Goal: Task Accomplishment & Management: Use online tool/utility

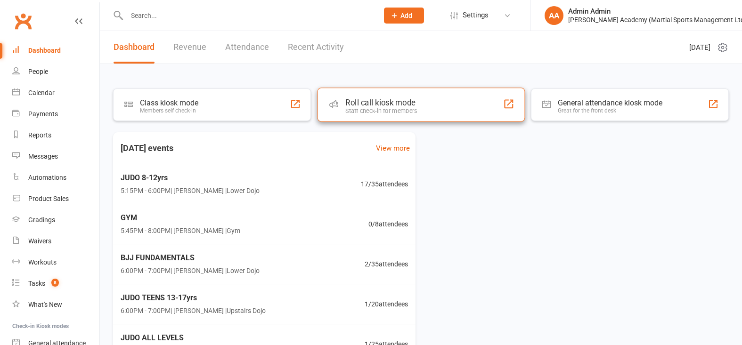
click at [381, 107] on div "Roll call kiosk mode" at bounding box center [381, 102] width 72 height 9
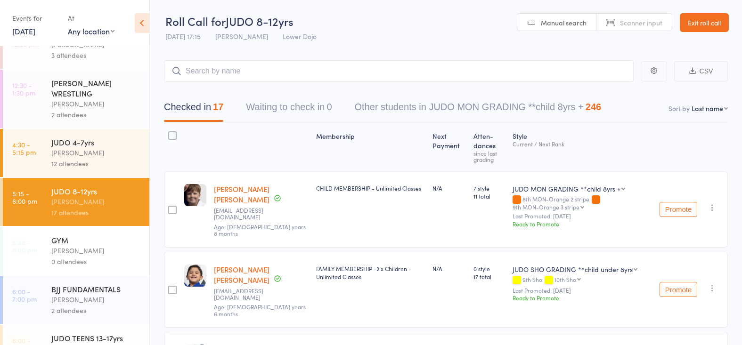
scroll to position [77, 0]
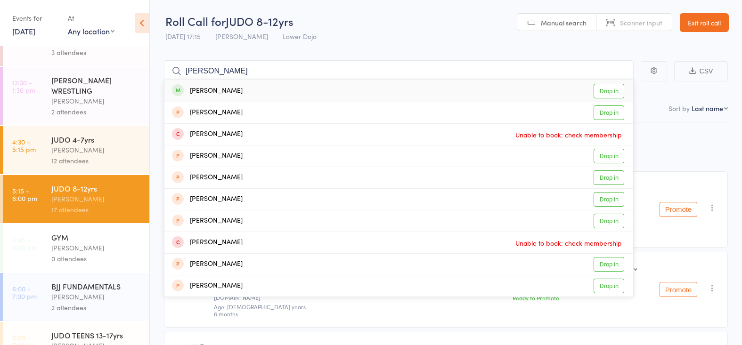
type input "[PERSON_NAME]"
click at [606, 90] on link "Drop in" at bounding box center [609, 91] width 31 height 15
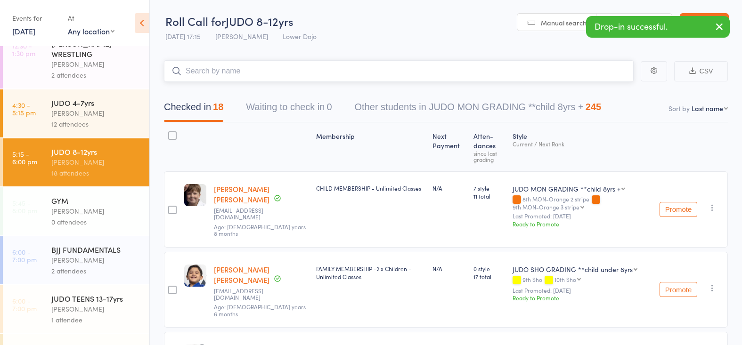
scroll to position [115, 0]
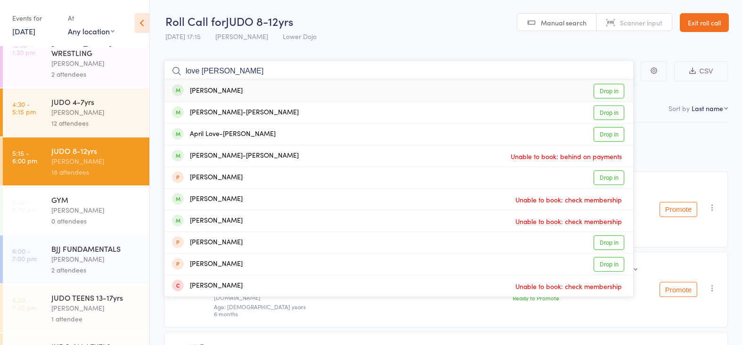
type input "love lack"
drag, startPoint x: 218, startPoint y: 95, endPoint x: 605, endPoint y: 113, distance: 386.9
click at [605, 113] on link "Drop in" at bounding box center [609, 113] width 31 height 15
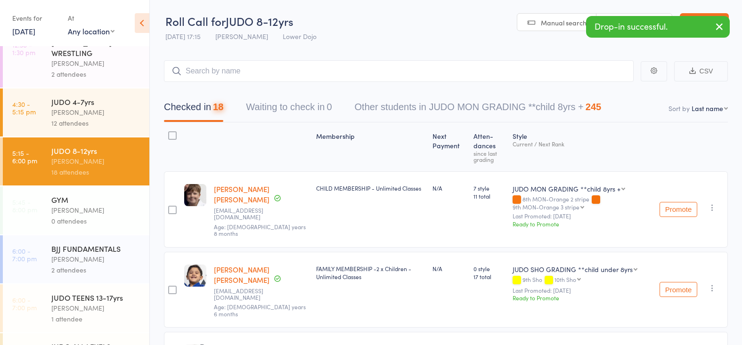
click at [98, 263] on div "[PERSON_NAME]" at bounding box center [96, 259] width 90 height 11
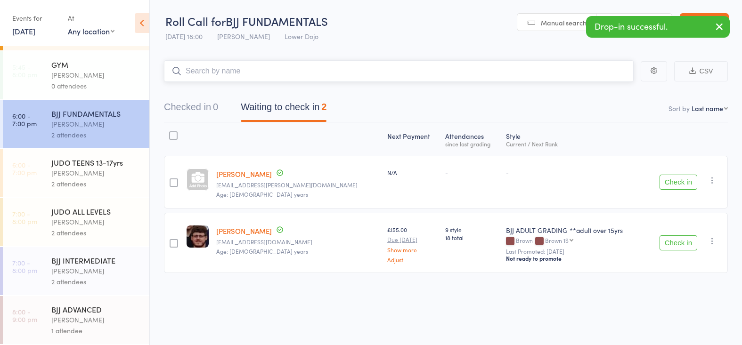
scroll to position [250, 0]
click at [66, 176] on div "[PERSON_NAME]" at bounding box center [96, 173] width 90 height 11
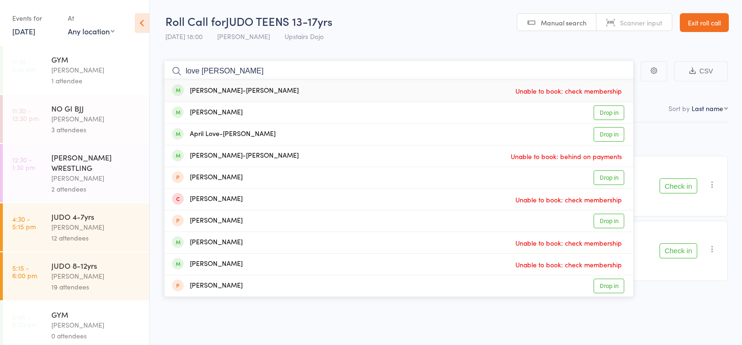
type input "love lucky"
drag, startPoint x: 225, startPoint y: 31, endPoint x: 604, endPoint y: 135, distance: 393.5
click at [604, 135] on link "Drop in" at bounding box center [609, 134] width 31 height 15
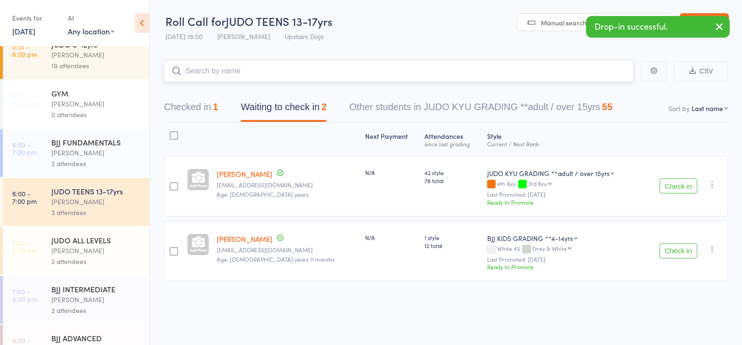
scroll to position [221, 0]
click at [89, 152] on div "[PERSON_NAME]" at bounding box center [96, 153] width 90 height 11
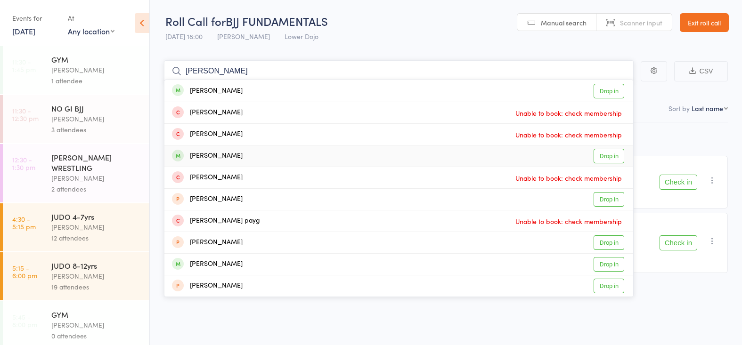
type input "[PERSON_NAME]"
click at [607, 152] on link "Drop in" at bounding box center [609, 156] width 31 height 15
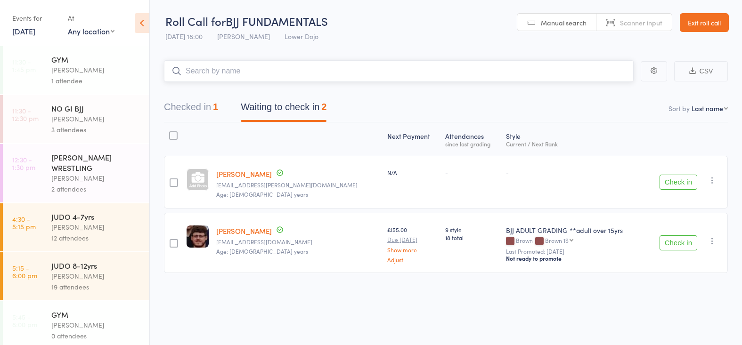
click at [195, 104] on button "Checked in 1" at bounding box center [191, 109] width 54 height 25
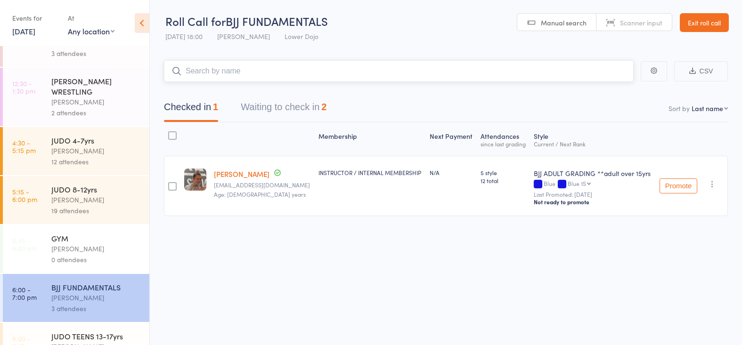
scroll to position [76, 0]
click at [259, 101] on button "Waiting to check in 2" at bounding box center [284, 109] width 86 height 25
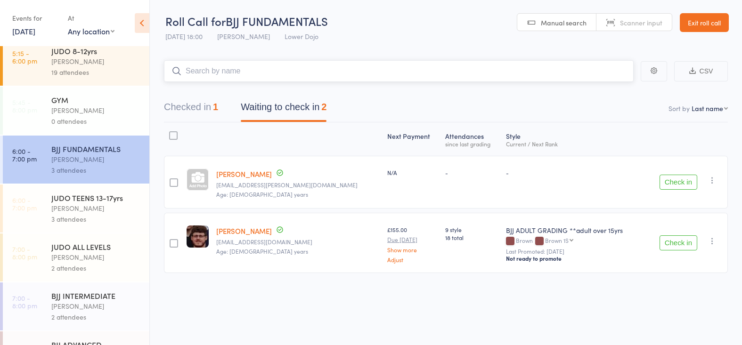
scroll to position [217, 0]
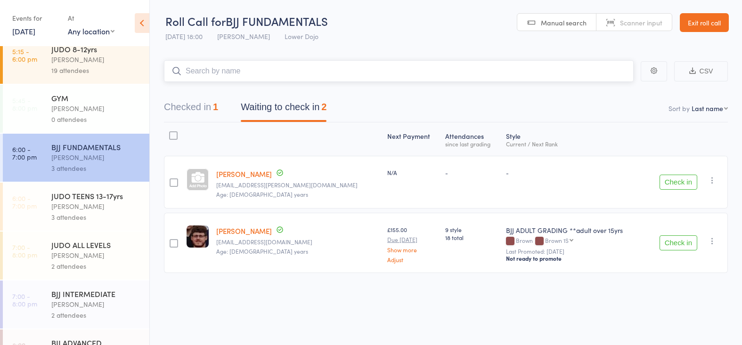
click at [189, 105] on button "Checked in 1" at bounding box center [191, 109] width 54 height 25
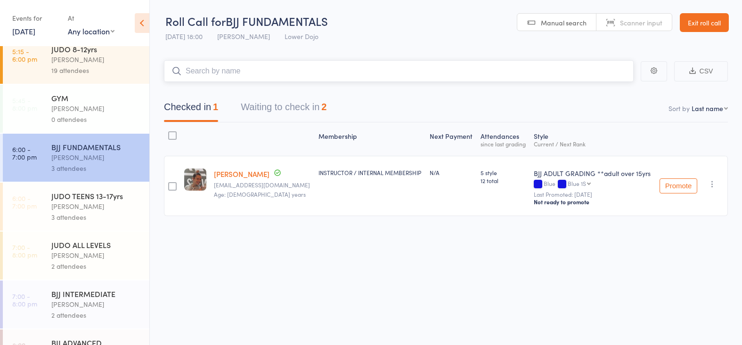
click at [296, 104] on button "Waiting to check in 2" at bounding box center [284, 109] width 86 height 25
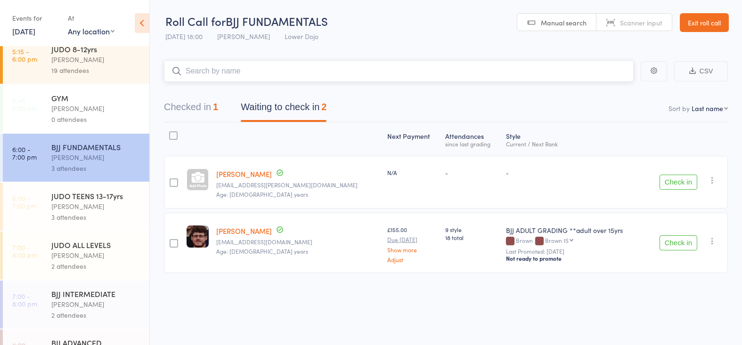
scroll to position [0, 0]
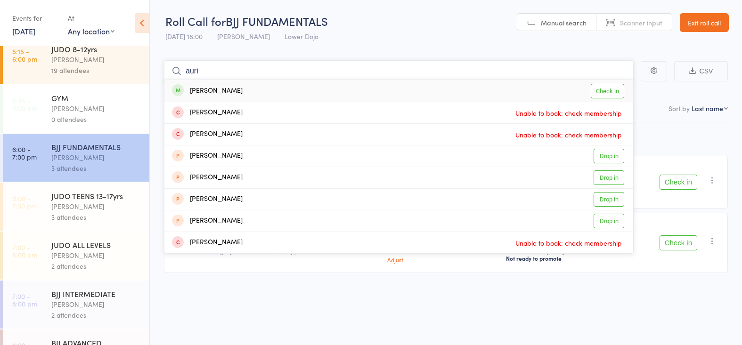
type input "auri"
click at [596, 86] on link "Check in" at bounding box center [607, 91] width 33 height 15
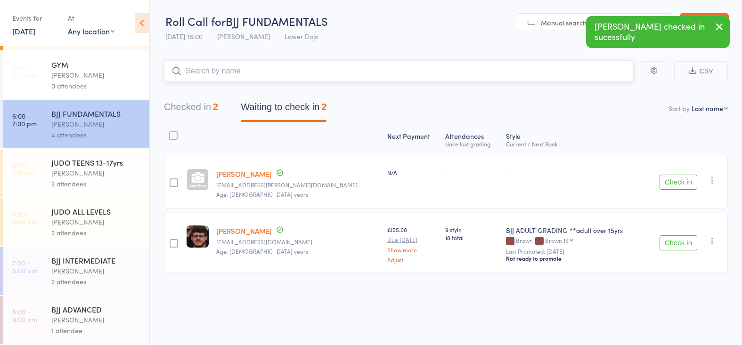
scroll to position [250, 0]
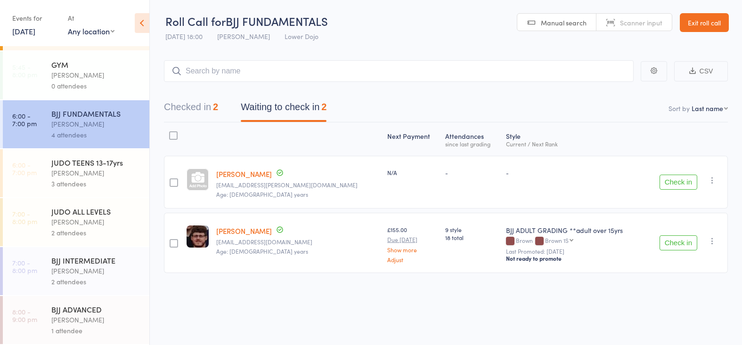
click at [93, 268] on div "[PERSON_NAME]" at bounding box center [96, 271] width 90 height 11
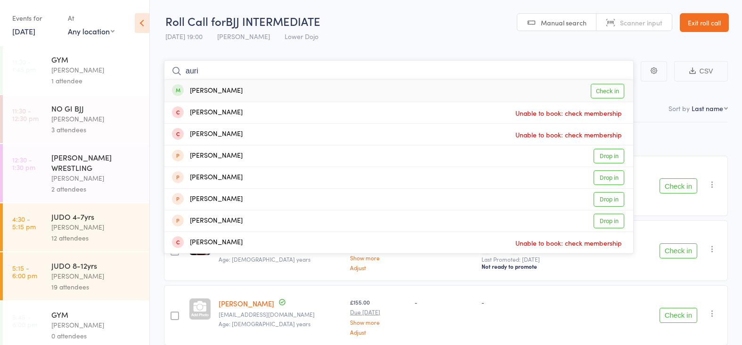
type input "auri"
click at [615, 84] on link "Check in" at bounding box center [607, 91] width 33 height 15
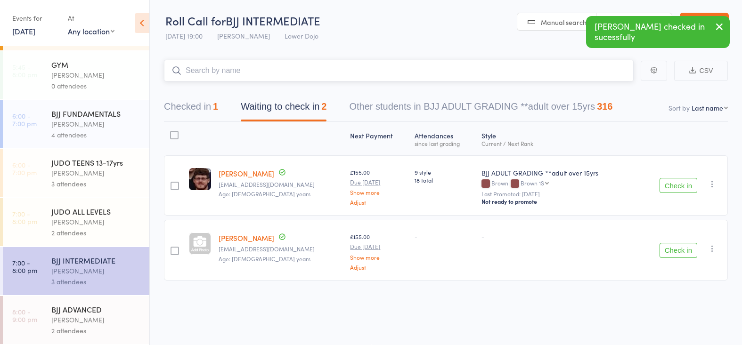
scroll to position [250, 0]
click at [52, 308] on div "BJJ ADVANCED" at bounding box center [96, 309] width 90 height 10
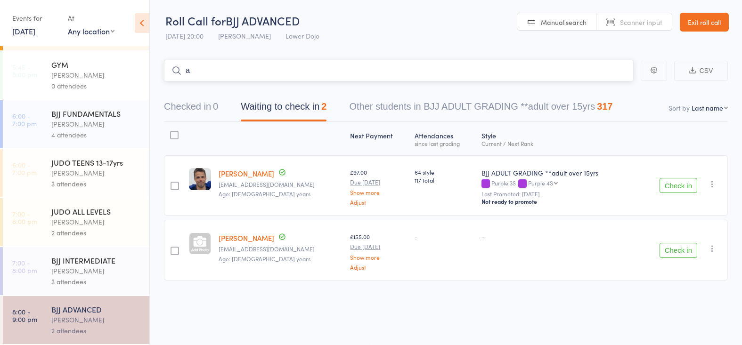
scroll to position [250, 0]
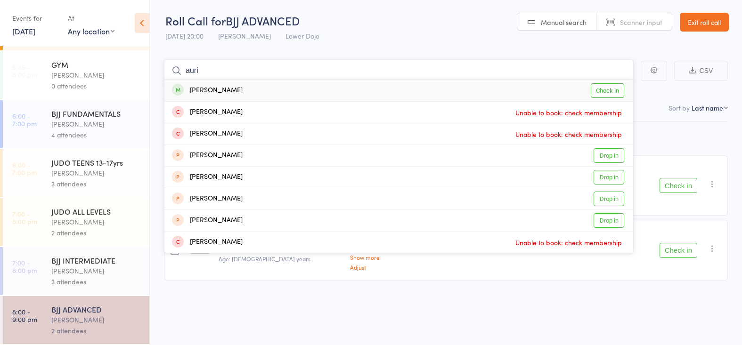
type input "auri"
click at [605, 86] on link "Check in" at bounding box center [607, 90] width 33 height 15
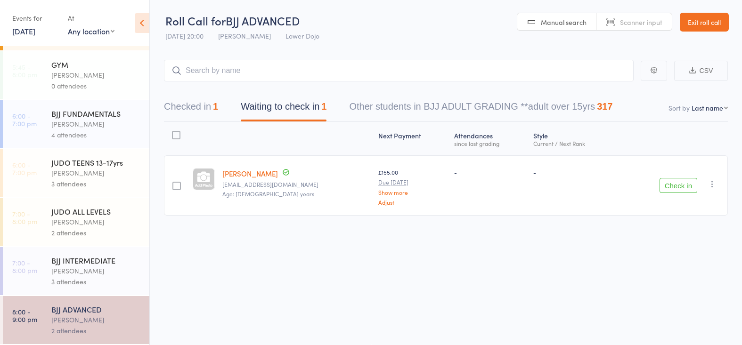
click at [56, 120] on div "[PERSON_NAME]" at bounding box center [96, 124] width 90 height 11
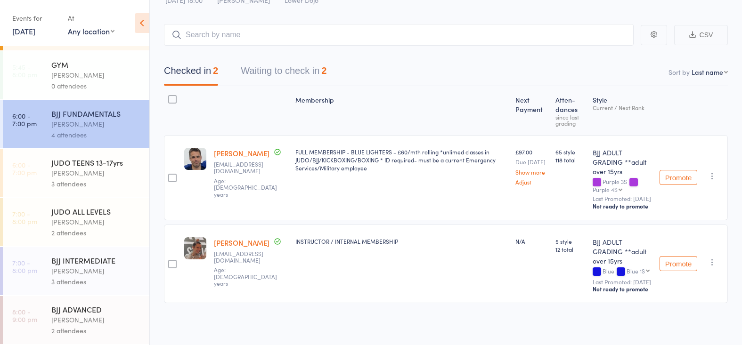
click at [272, 61] on button "Waiting to check in 2" at bounding box center [284, 73] width 86 height 25
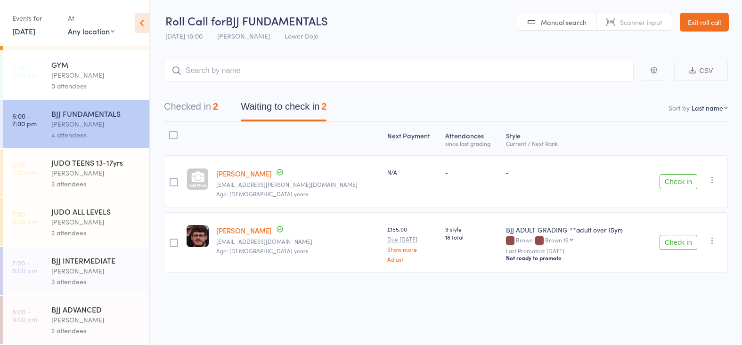
click at [185, 110] on button "Checked in 2" at bounding box center [191, 109] width 54 height 25
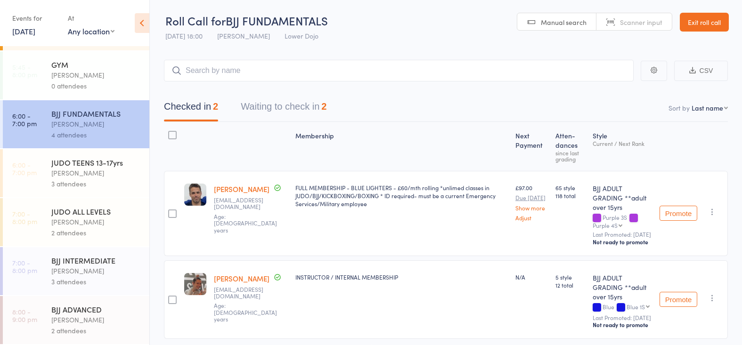
click at [254, 113] on button "Waiting to check in 2" at bounding box center [284, 109] width 86 height 25
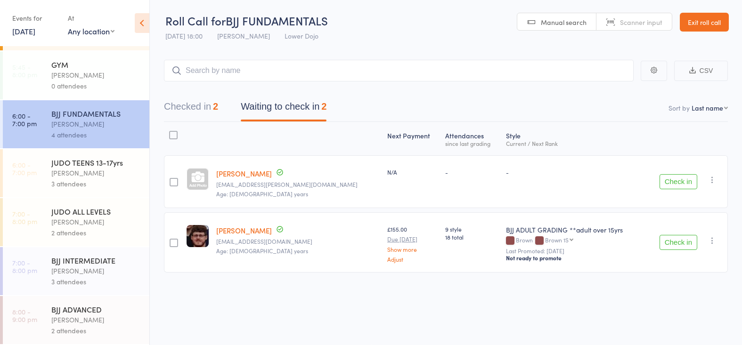
click at [207, 107] on button "Checked in 2" at bounding box center [191, 109] width 54 height 25
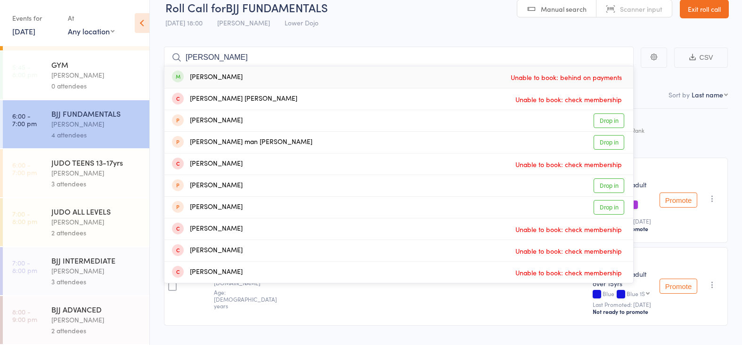
scroll to position [0, 0]
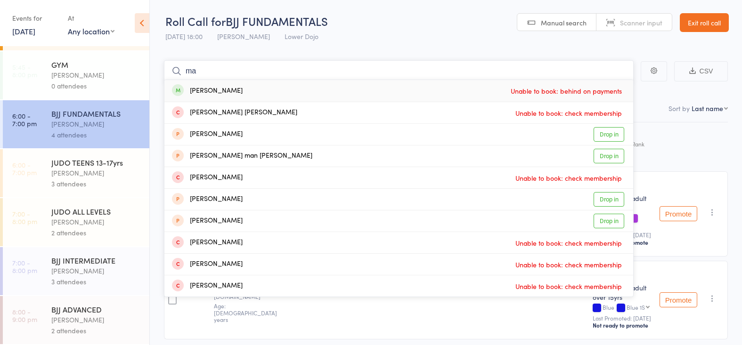
type input "m"
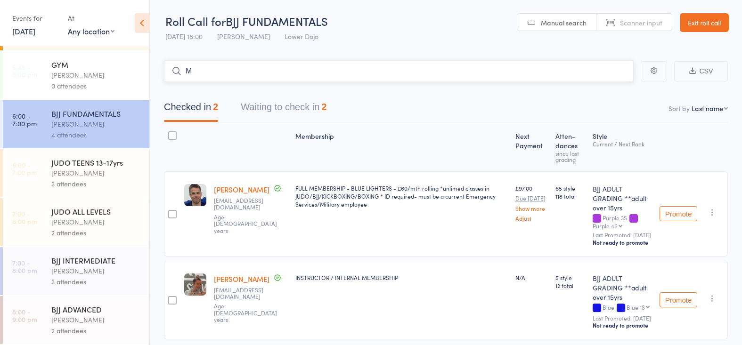
scroll to position [240, 0]
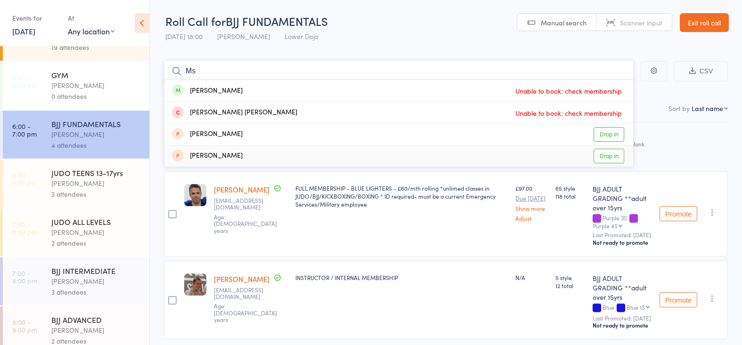
type input "M"
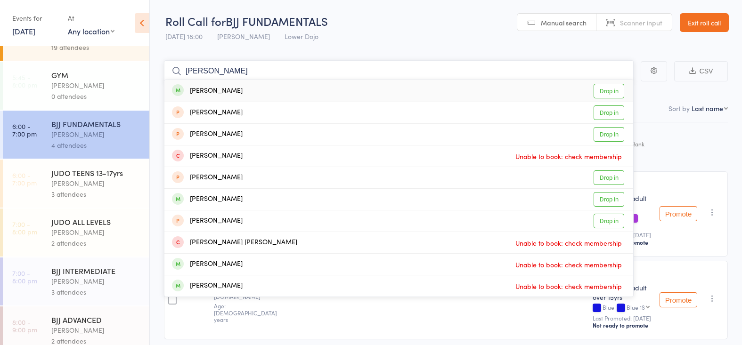
type input "[PERSON_NAME]"
click at [598, 88] on link "Drop in" at bounding box center [609, 91] width 31 height 15
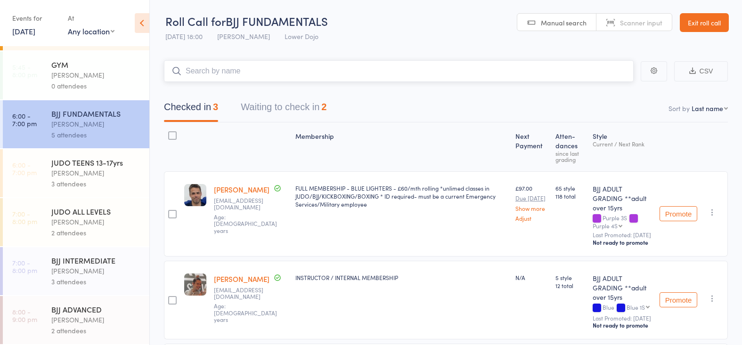
scroll to position [250, 0]
click at [101, 121] on div "[PERSON_NAME]" at bounding box center [96, 124] width 90 height 11
click at [237, 71] on input "search" at bounding box center [399, 71] width 470 height 22
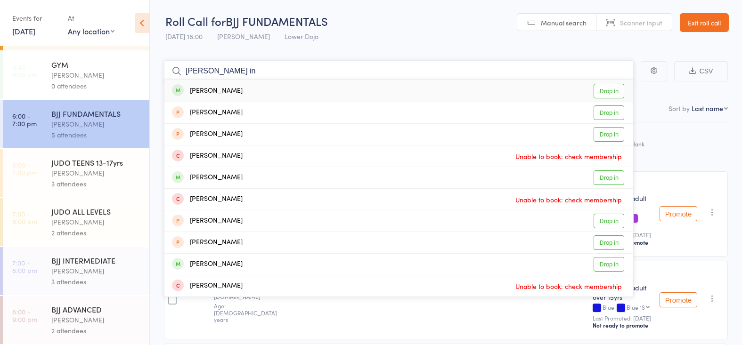
type input "[PERSON_NAME] in"
click at [614, 93] on link "Drop in" at bounding box center [609, 91] width 31 height 15
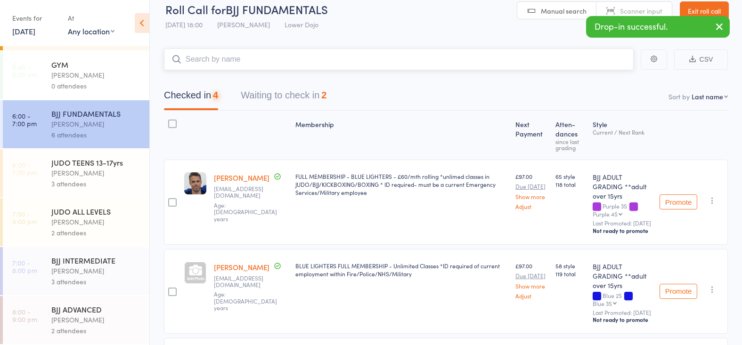
scroll to position [14, 0]
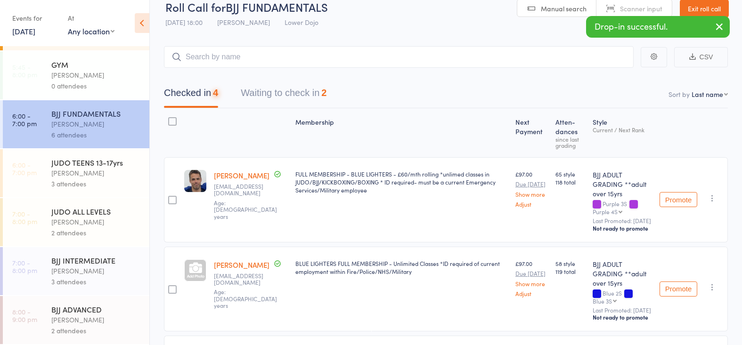
click at [68, 261] on div "BJJ INTERMEDIATE" at bounding box center [96, 260] width 90 height 10
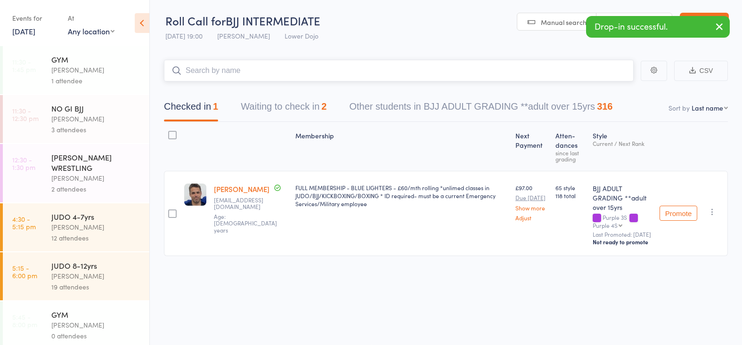
scroll to position [14, 0]
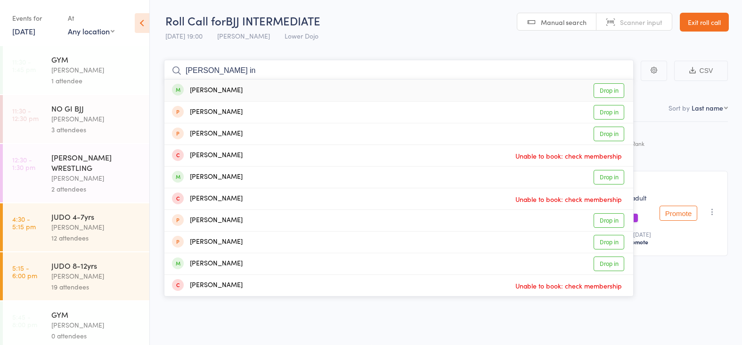
type input "[PERSON_NAME] in"
click at [614, 83] on link "Drop in" at bounding box center [609, 90] width 31 height 15
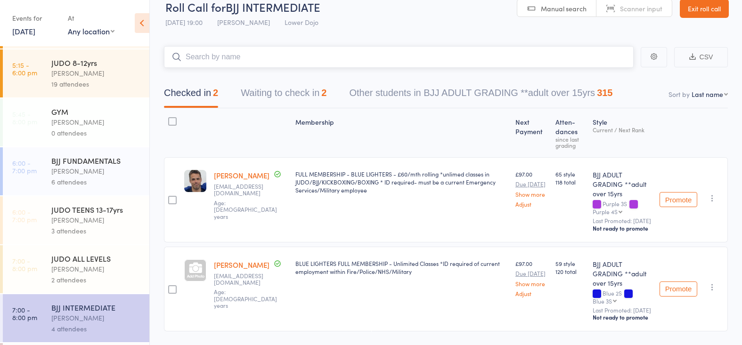
scroll to position [206, 0]
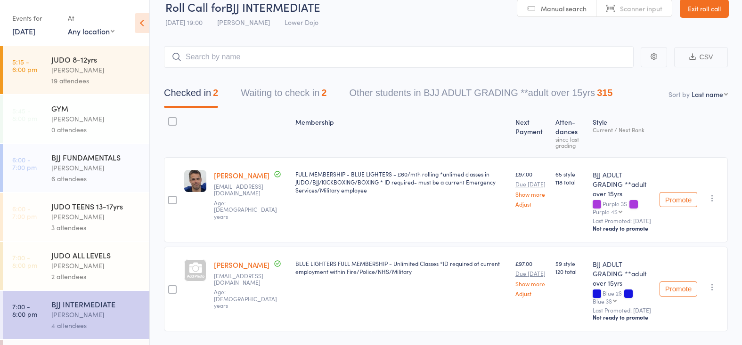
click at [92, 193] on li "6:00 - 7:00 pm BJJ FUNDAMENTALS [PERSON_NAME] 6 attendees" at bounding box center [74, 168] width 149 height 49
click at [62, 198] on div "JUDO TEENS 13-17yrs [PERSON_NAME] 3 attendees" at bounding box center [100, 217] width 98 height 48
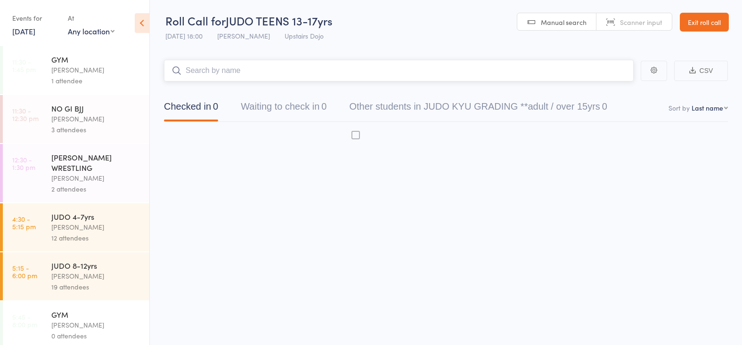
scroll to position [0, 0]
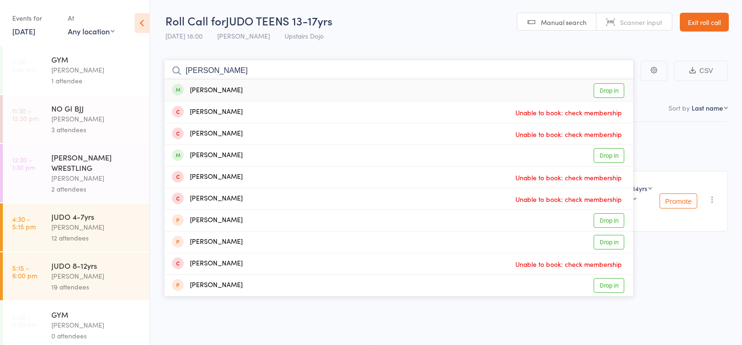
type input "[PERSON_NAME]"
click at [598, 85] on link "Drop in" at bounding box center [609, 90] width 31 height 15
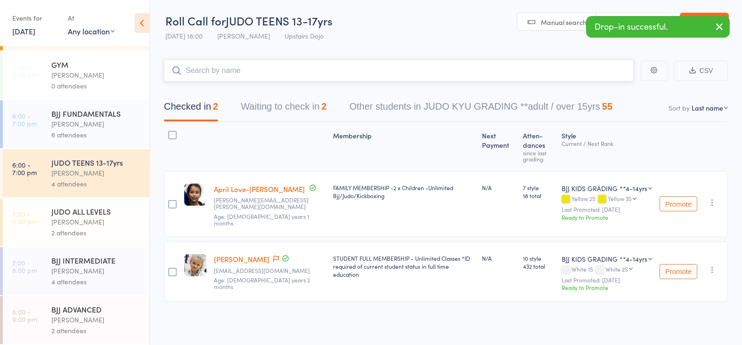
scroll to position [250, 0]
click at [100, 227] on div "[PERSON_NAME]" at bounding box center [96, 222] width 90 height 11
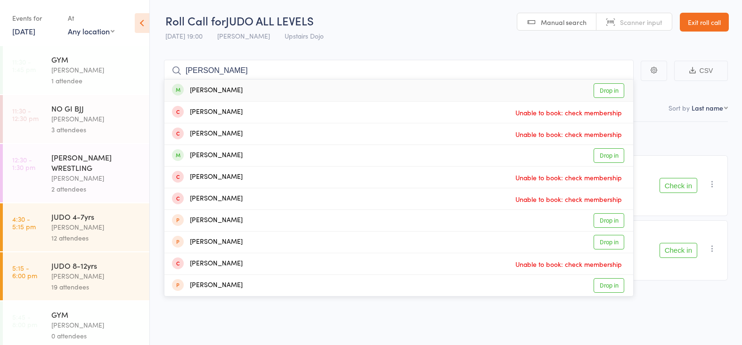
type input "[PERSON_NAME]"
click at [611, 88] on link "Drop in" at bounding box center [609, 90] width 31 height 15
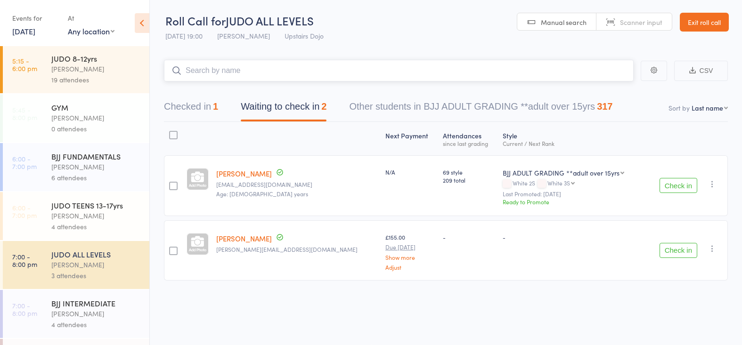
scroll to position [189, 0]
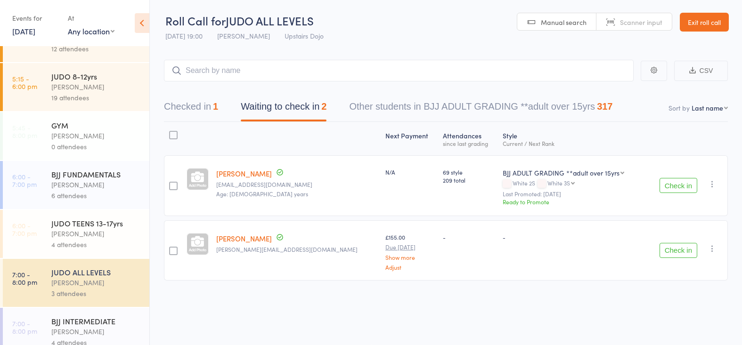
click at [94, 193] on div "6 attendees" at bounding box center [96, 195] width 90 height 11
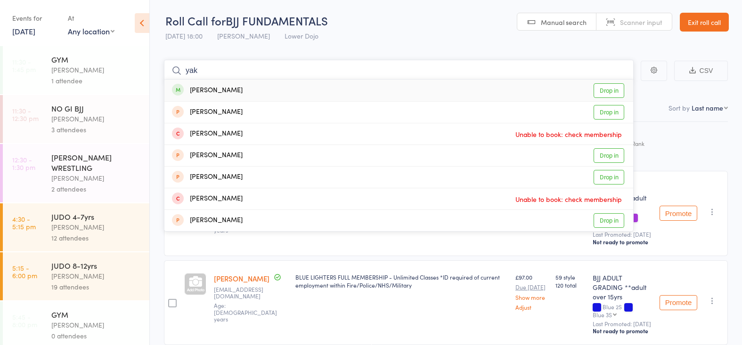
type input "yak"
click at [604, 84] on link "Drop in" at bounding box center [609, 90] width 31 height 15
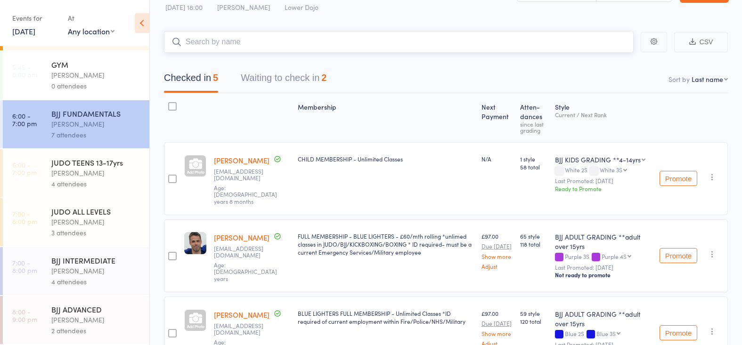
scroll to position [30, 0]
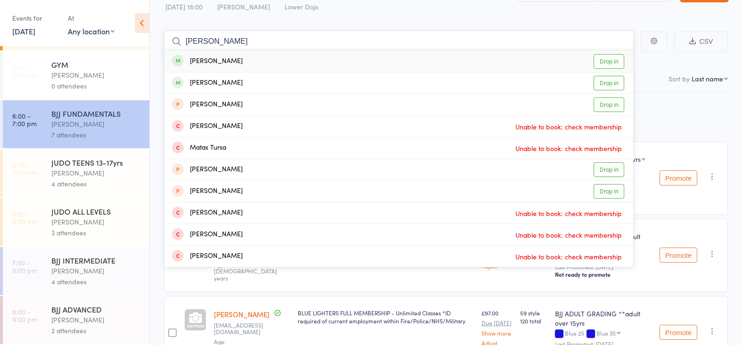
type input "[PERSON_NAME]"
click at [608, 58] on link "Drop in" at bounding box center [609, 61] width 31 height 15
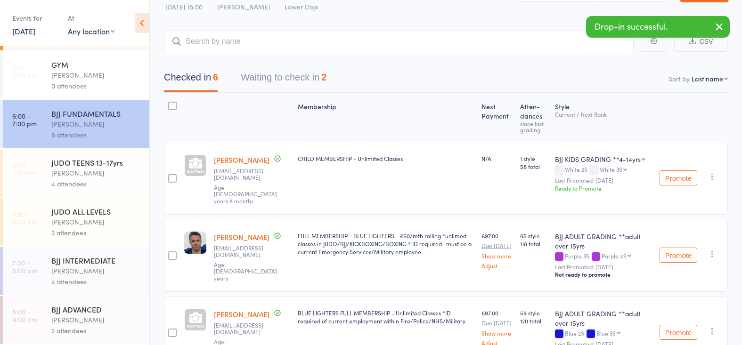
click at [82, 268] on div "[PERSON_NAME]" at bounding box center [96, 271] width 90 height 11
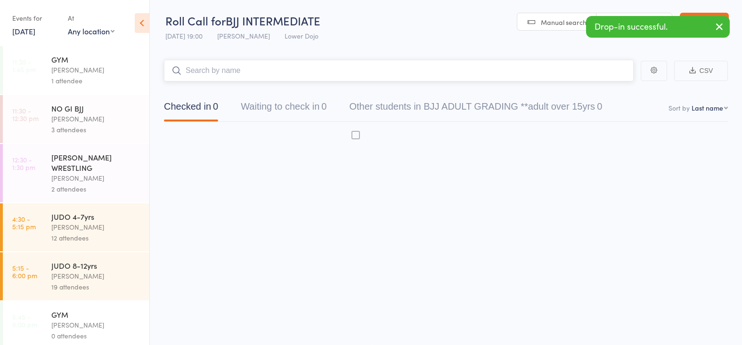
scroll to position [0, 0]
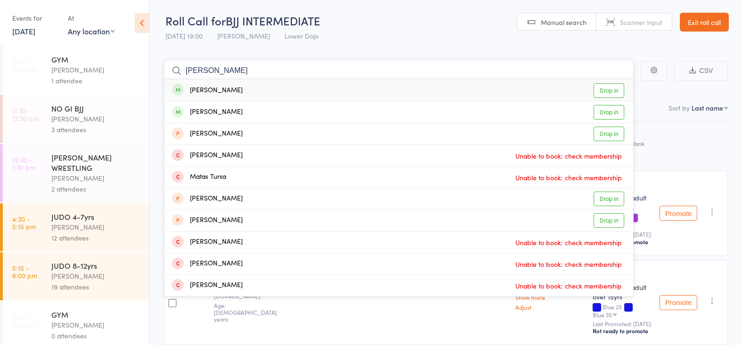
type input "[PERSON_NAME]"
click at [607, 91] on link "Drop in" at bounding box center [609, 90] width 31 height 15
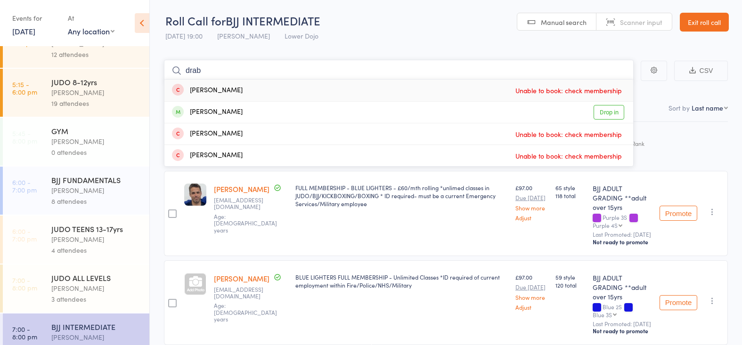
scroll to position [187, 0]
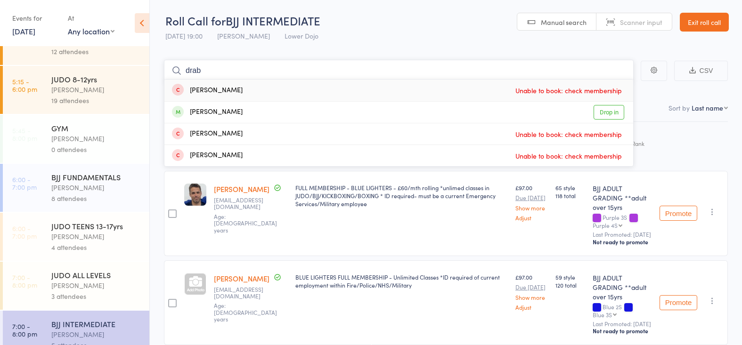
type input "drab"
click at [74, 230] on div "JUDO TEENS 13-17yrs" at bounding box center [96, 226] width 90 height 10
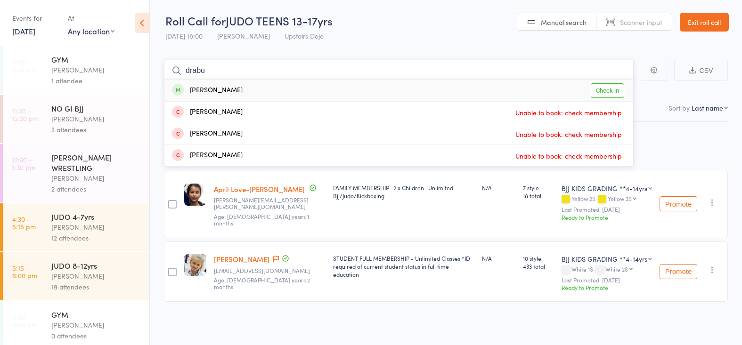
type input "drab"
drag, startPoint x: 200, startPoint y: 73, endPoint x: 602, endPoint y: 90, distance: 402.9
click at [602, 90] on link "Check in" at bounding box center [607, 90] width 33 height 15
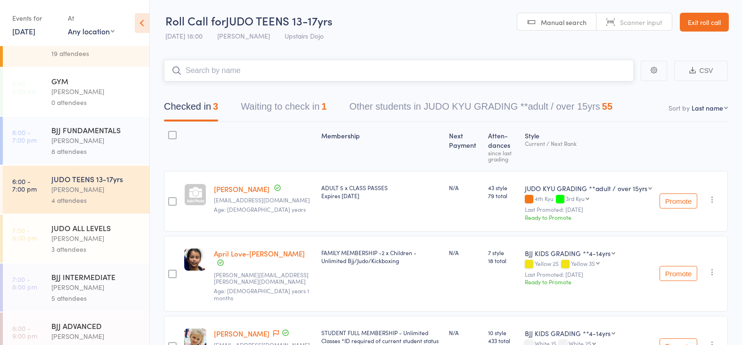
scroll to position [227, 0]
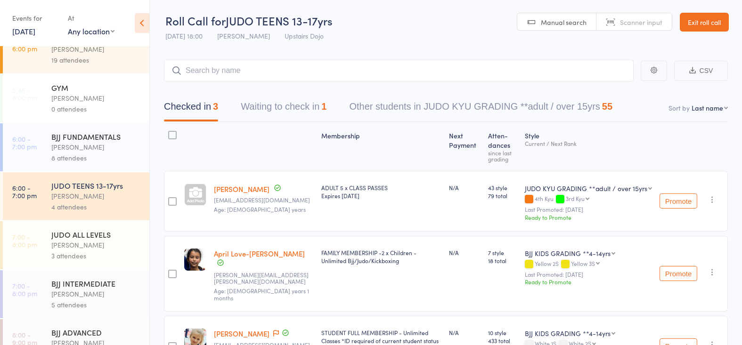
click at [112, 148] on div "[PERSON_NAME]" at bounding box center [96, 147] width 90 height 11
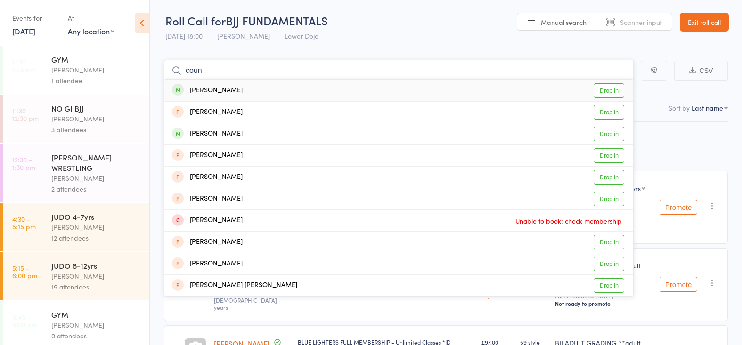
type input "corn"
drag, startPoint x: 236, startPoint y: 67, endPoint x: 611, endPoint y: 90, distance: 376.4
click at [611, 90] on link "Drop in" at bounding box center [609, 90] width 31 height 15
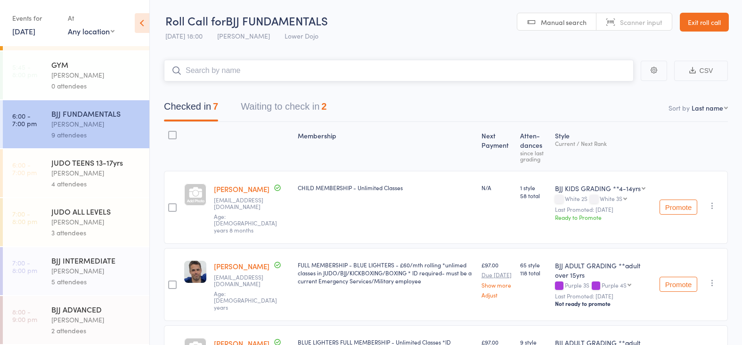
scroll to position [250, 0]
click at [85, 156] on div "JUDO TEENS 13-17yrs [PERSON_NAME] 4 attendees" at bounding box center [100, 173] width 98 height 48
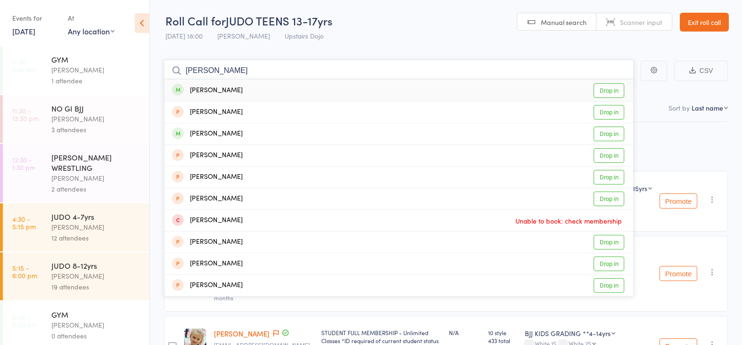
type input "[PERSON_NAME]"
drag, startPoint x: 679, startPoint y: 76, endPoint x: 560, endPoint y: 106, distance: 122.9
click at [608, 91] on link "Drop in" at bounding box center [609, 90] width 31 height 15
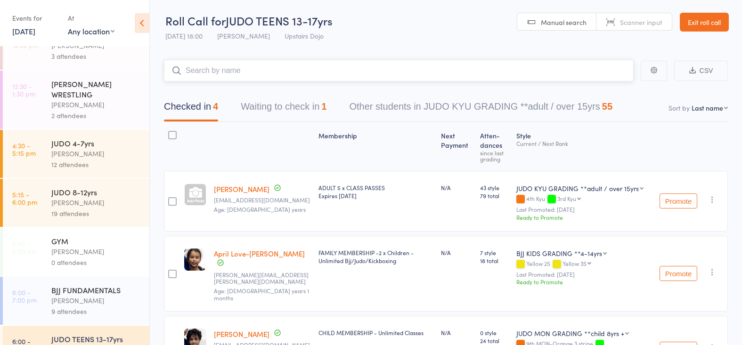
scroll to position [76, 0]
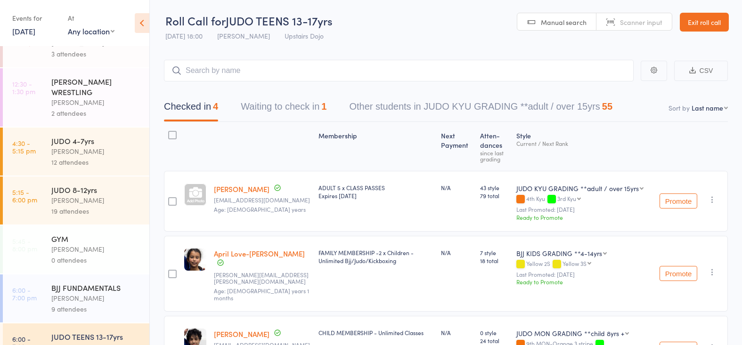
click at [115, 299] on div "[PERSON_NAME]" at bounding box center [96, 298] width 90 height 11
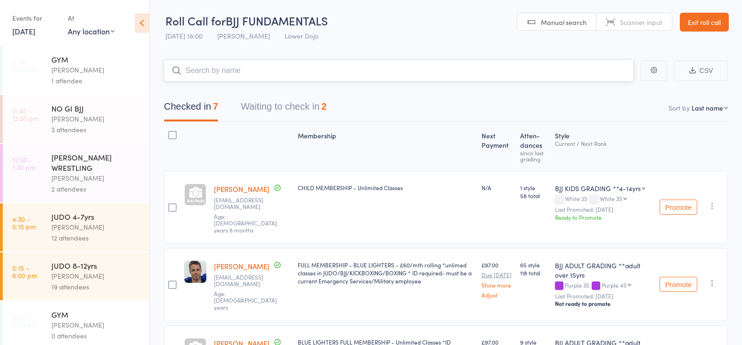
click at [273, 111] on button "Waiting to check in 2" at bounding box center [284, 109] width 86 height 25
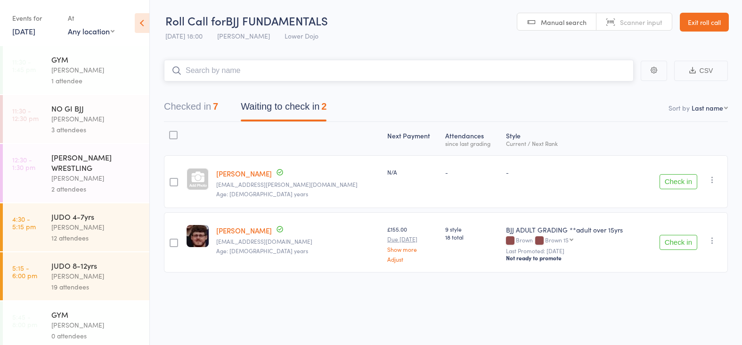
click at [196, 115] on button "Checked in 7" at bounding box center [191, 109] width 54 height 25
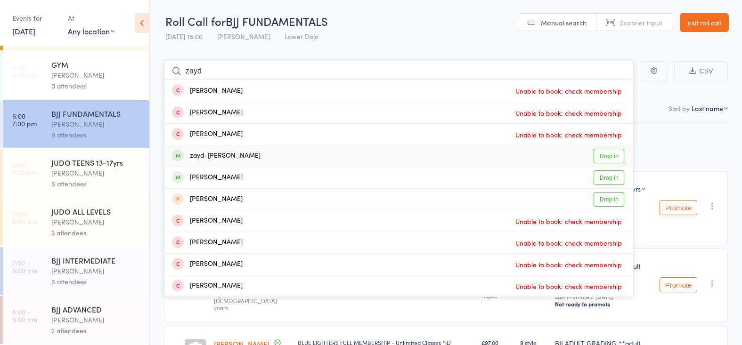
type input "zayd"
click at [609, 153] on link "Drop in" at bounding box center [609, 156] width 31 height 15
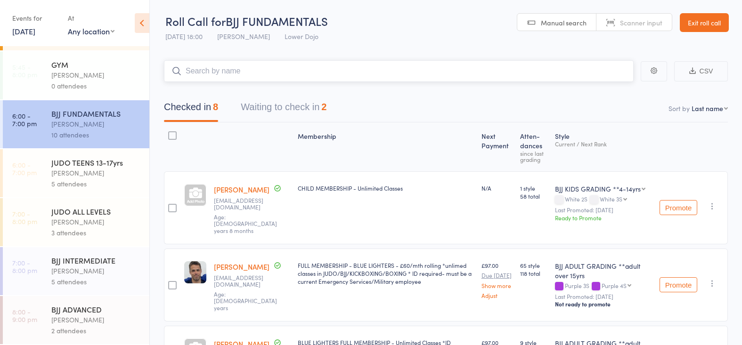
click at [277, 109] on button "Waiting to check in 2" at bounding box center [284, 109] width 86 height 25
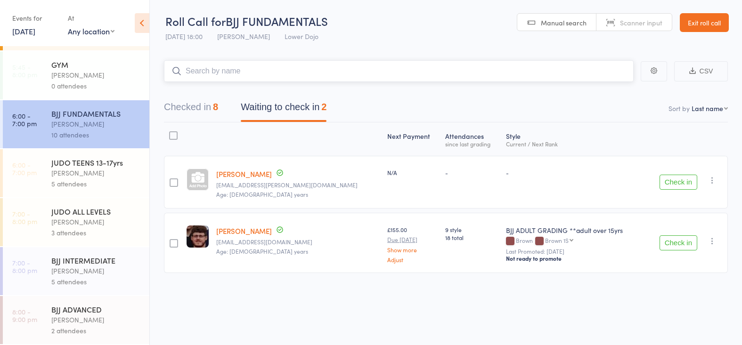
click at [187, 111] on button "Checked in 8" at bounding box center [191, 109] width 54 height 25
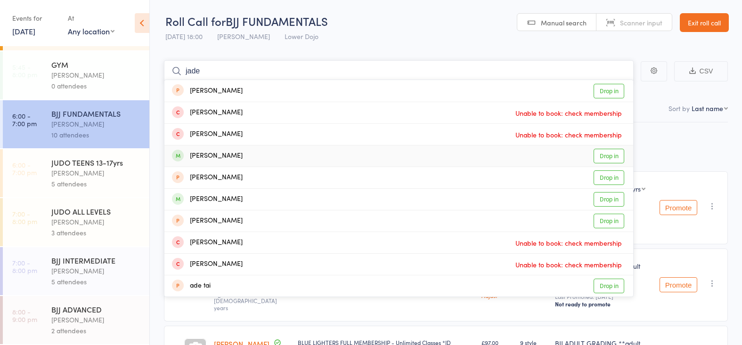
type input "jade"
drag, startPoint x: 610, startPoint y: 155, endPoint x: 603, endPoint y: 153, distance: 7.3
click at [610, 155] on link "Drop in" at bounding box center [609, 156] width 31 height 15
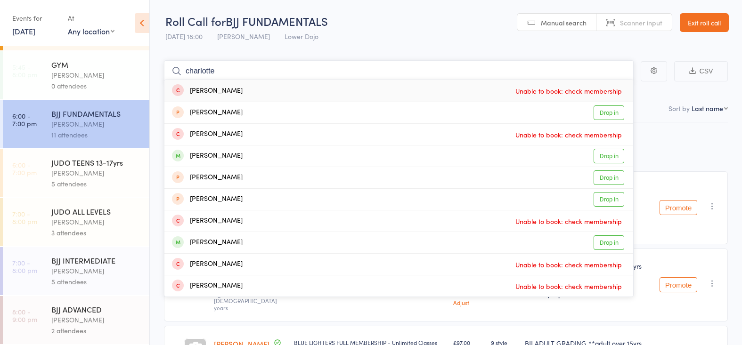
type input "charlotte"
drag, startPoint x: 387, startPoint y: 133, endPoint x: 607, endPoint y: 241, distance: 244.1
click at [606, 241] on link "Drop in" at bounding box center [609, 243] width 31 height 15
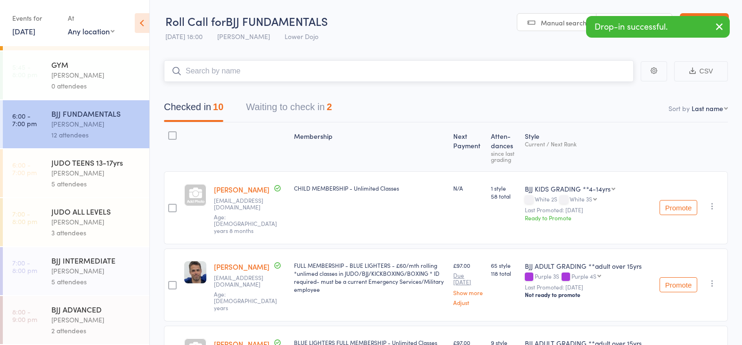
click at [311, 112] on button "Waiting to check in 2" at bounding box center [289, 109] width 86 height 25
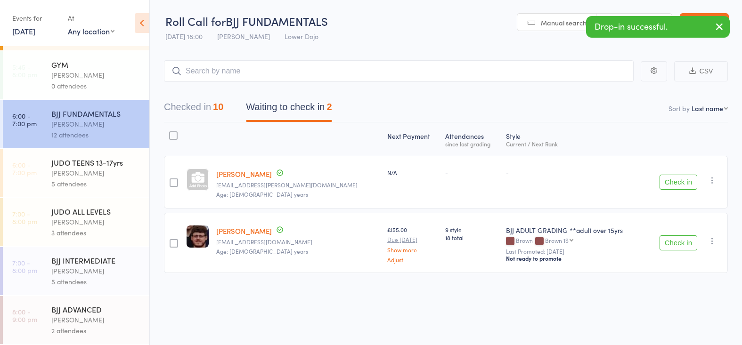
click at [674, 238] on button "Check in" at bounding box center [679, 243] width 38 height 15
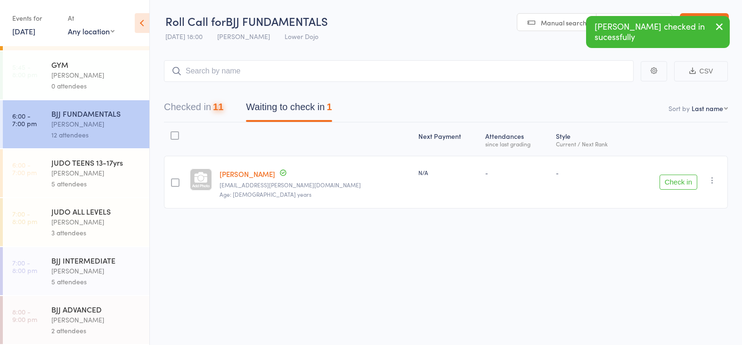
click at [201, 108] on button "Checked in 11" at bounding box center [193, 109] width 59 height 25
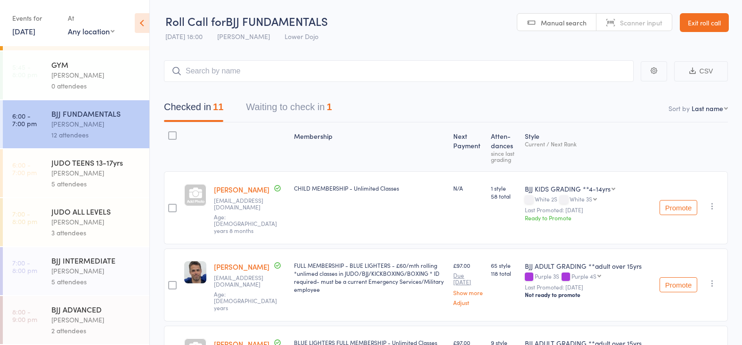
click at [81, 177] on div "[PERSON_NAME]" at bounding box center [96, 173] width 90 height 11
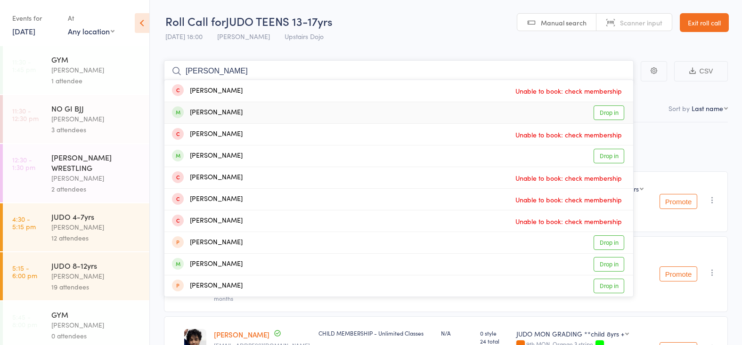
type input "[PERSON_NAME]"
click at [603, 113] on link "Drop in" at bounding box center [609, 113] width 31 height 15
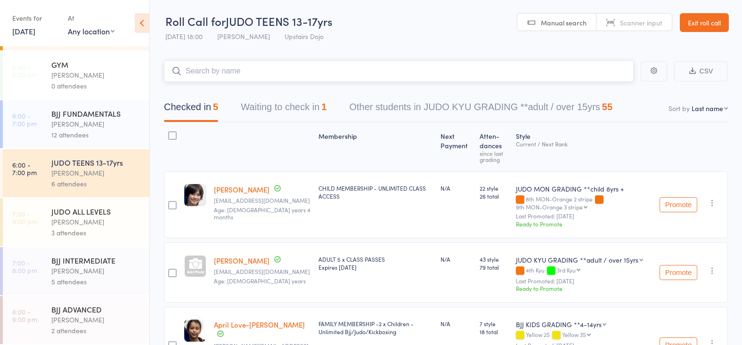
scroll to position [250, 0]
click at [78, 130] on div "12 attendees" at bounding box center [96, 135] width 90 height 11
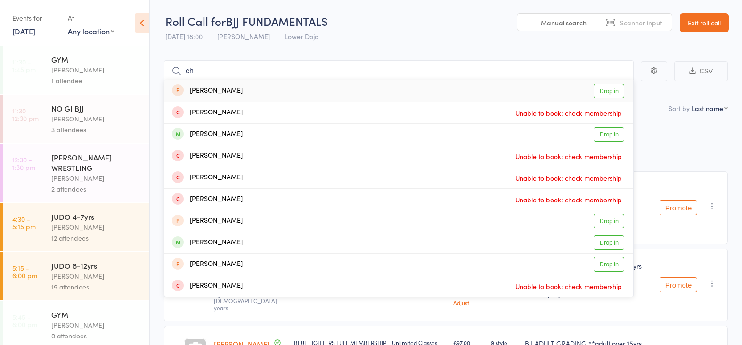
type input "c"
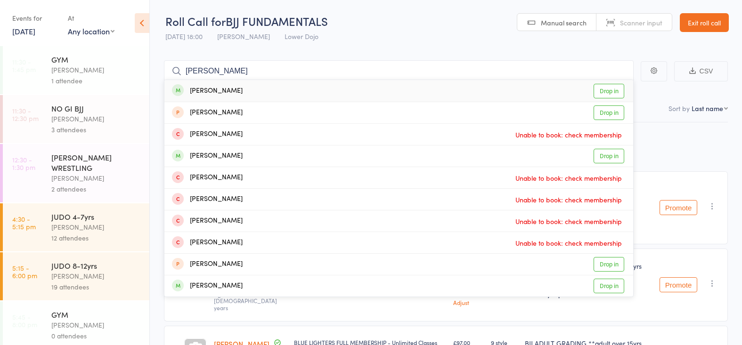
type input "[PERSON_NAME]"
click at [604, 86] on link "Drop in" at bounding box center [609, 91] width 31 height 15
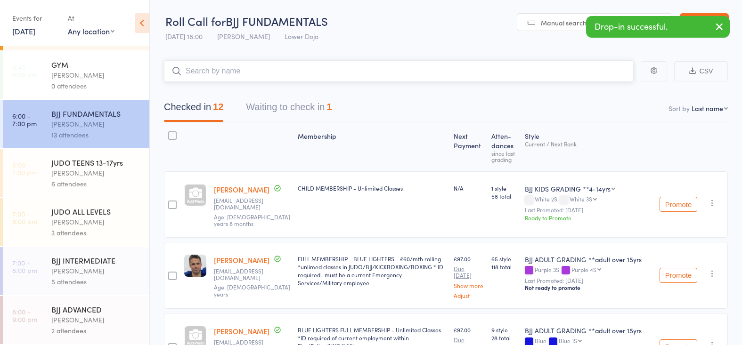
scroll to position [250, 0]
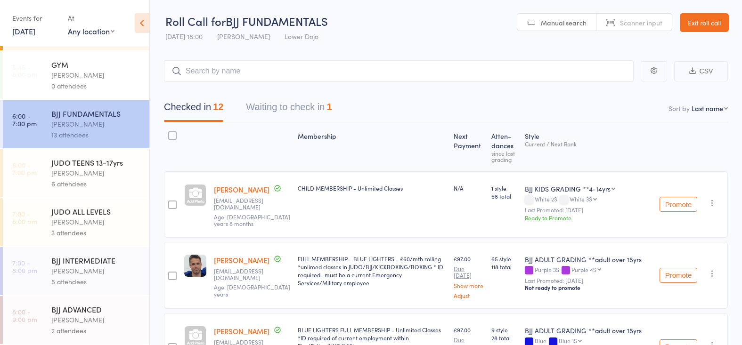
click at [60, 271] on div "[PERSON_NAME]" at bounding box center [96, 271] width 90 height 11
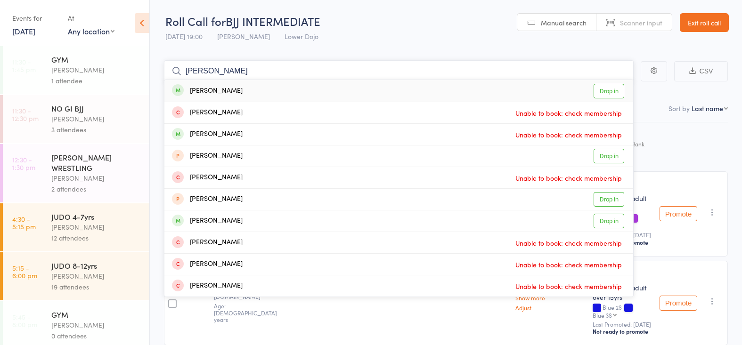
type input "[PERSON_NAME]"
click at [603, 90] on link "Drop in" at bounding box center [609, 91] width 31 height 15
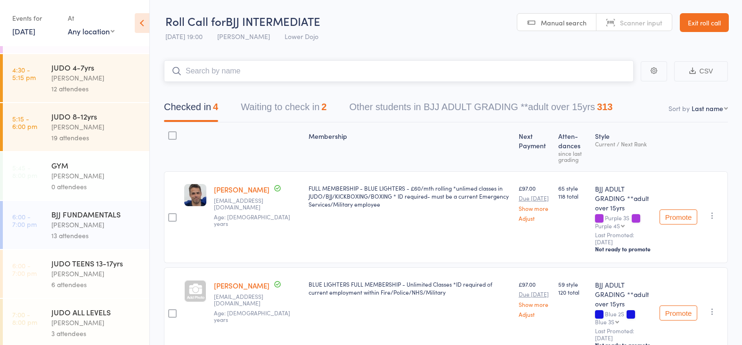
scroll to position [151, 0]
click at [85, 261] on div "JUDO TEENS 13-17yrs" at bounding box center [96, 262] width 90 height 10
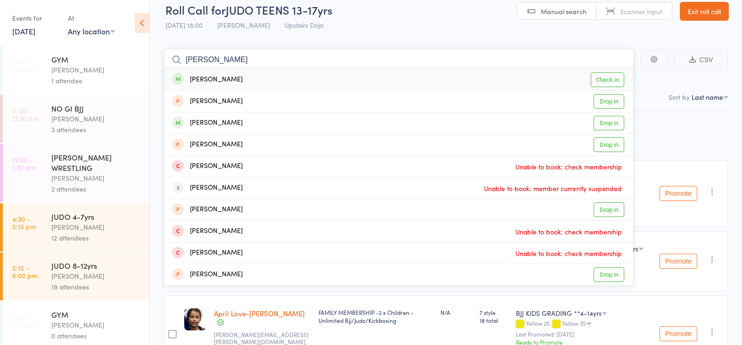
scroll to position [11, 0]
type input "[PERSON_NAME]"
click at [592, 73] on link "Check in" at bounding box center [607, 80] width 33 height 15
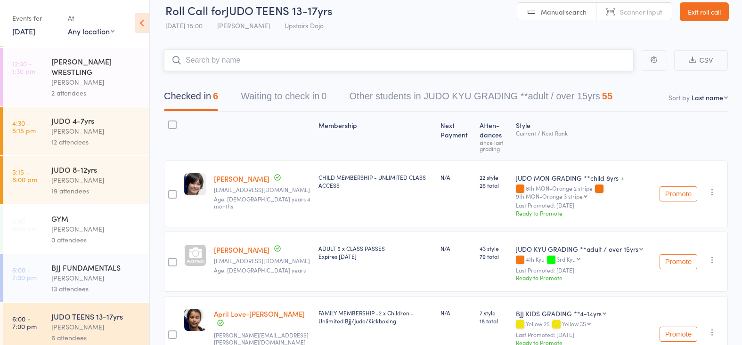
scroll to position [95, 0]
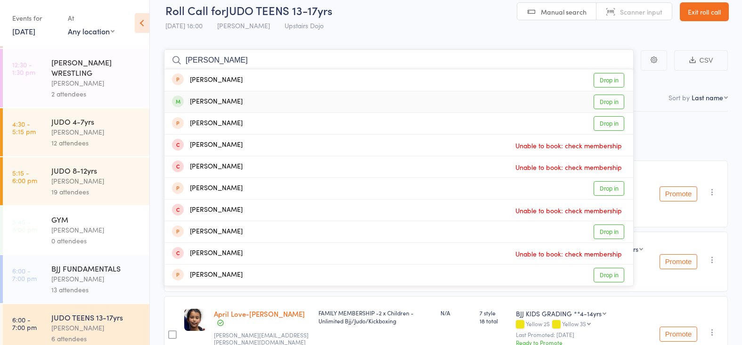
type input "[PERSON_NAME]"
click at [605, 97] on link "Drop in" at bounding box center [609, 102] width 31 height 15
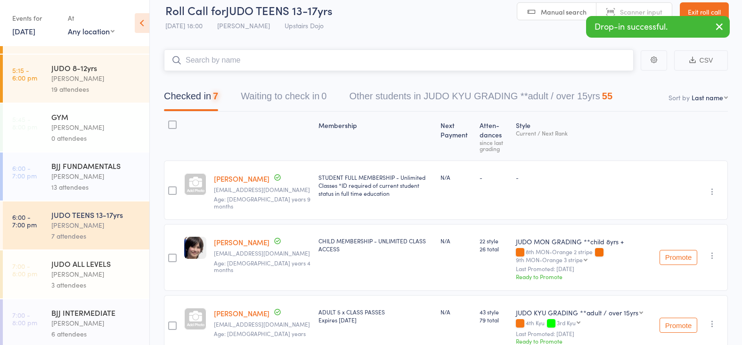
scroll to position [201, 0]
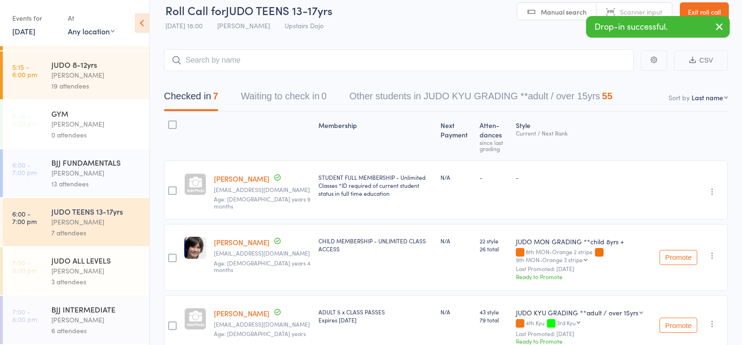
click at [78, 270] on div "[PERSON_NAME]" at bounding box center [96, 271] width 90 height 11
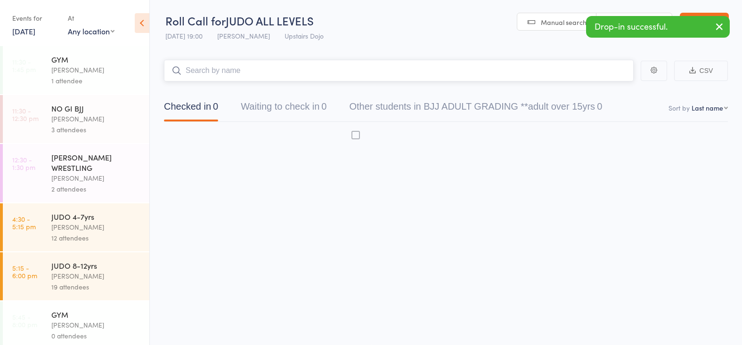
scroll to position [0, 0]
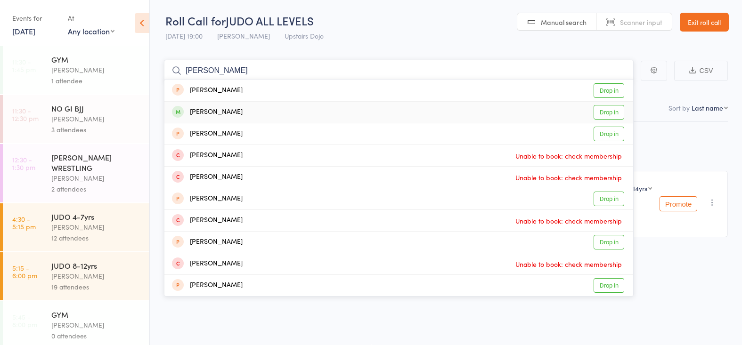
type input "[PERSON_NAME]"
click at [614, 115] on link "Drop in" at bounding box center [609, 112] width 31 height 15
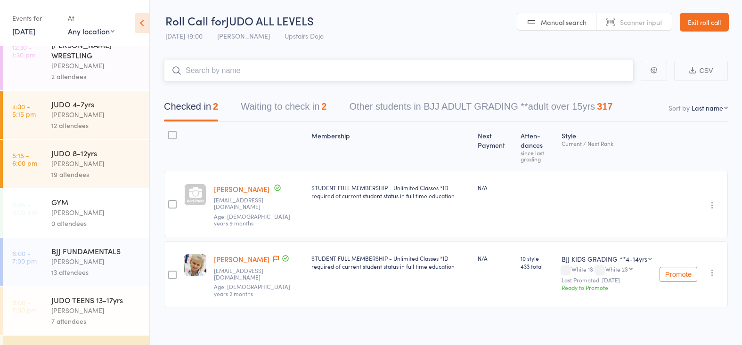
scroll to position [126, 0]
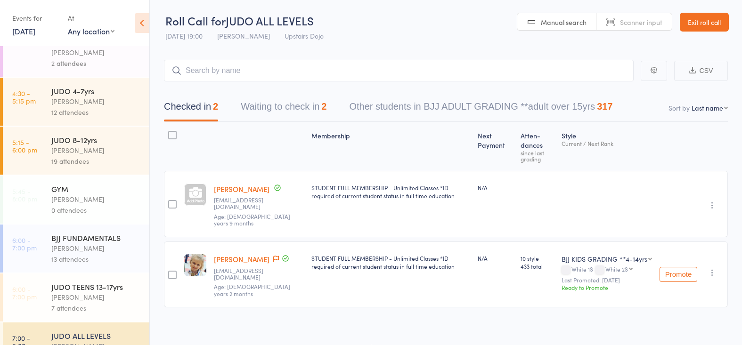
click at [98, 233] on div "BJJ FUNDAMENTALS" at bounding box center [96, 238] width 90 height 10
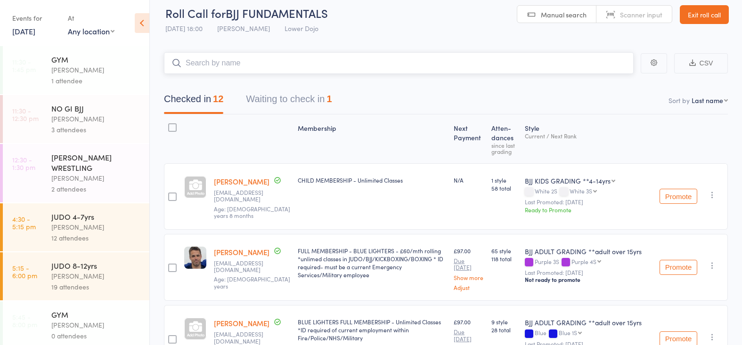
click at [289, 99] on button "Waiting to check in 1" at bounding box center [289, 101] width 86 height 25
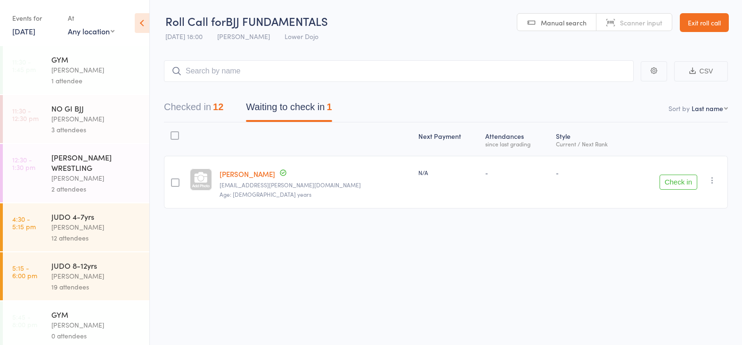
click at [665, 185] on button "Check in" at bounding box center [679, 182] width 38 height 15
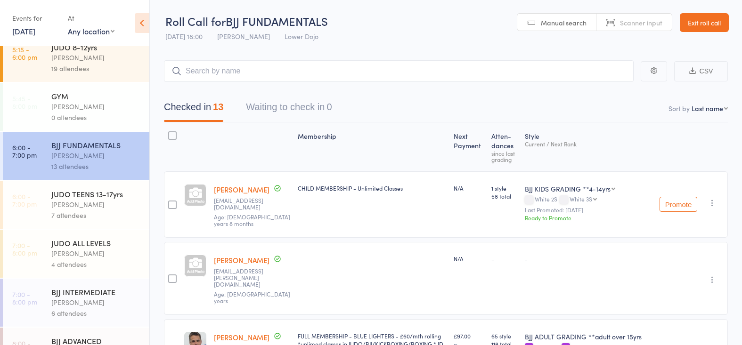
scroll to position [222, 0]
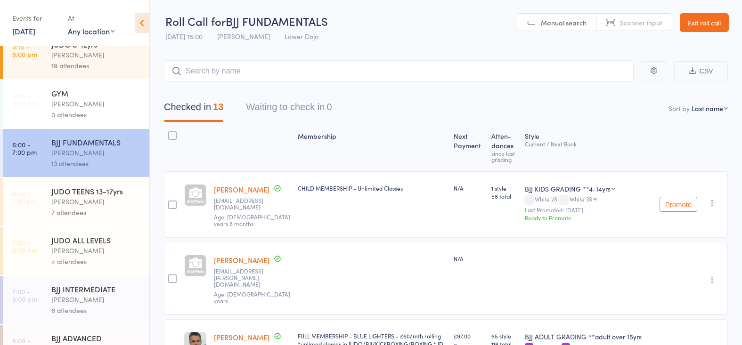
click at [67, 216] on div "7 attendees" at bounding box center [96, 212] width 90 height 11
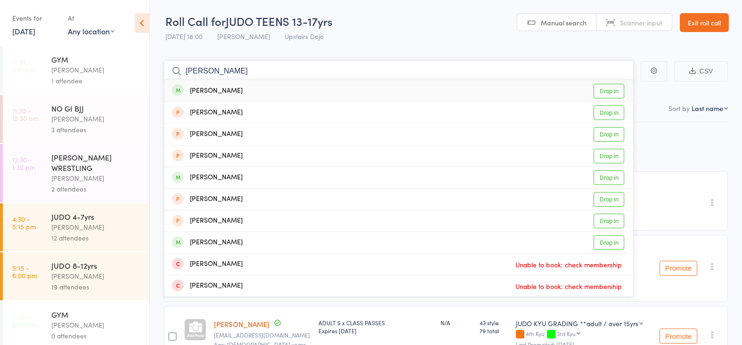
type input "[PERSON_NAME]"
drag, startPoint x: 614, startPoint y: 87, endPoint x: 565, endPoint y: 106, distance: 52.5
click at [614, 86] on link "Drop in" at bounding box center [609, 91] width 31 height 15
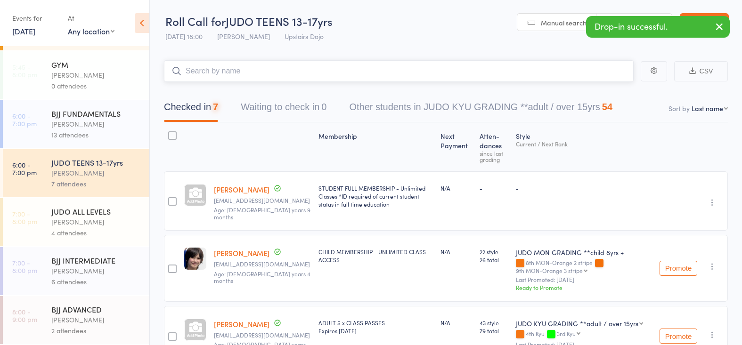
scroll to position [250, 0]
click at [94, 226] on div "[PERSON_NAME]" at bounding box center [96, 222] width 90 height 11
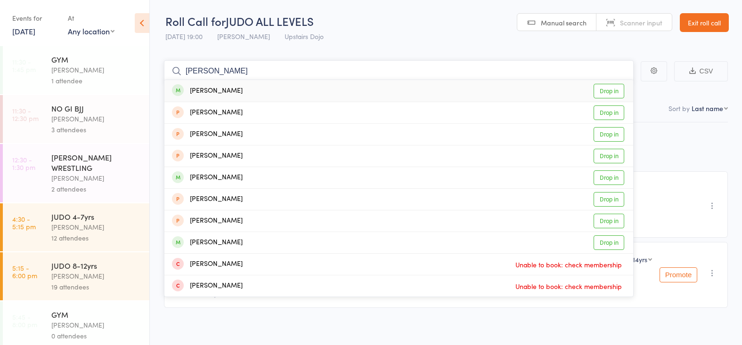
type input "[PERSON_NAME]"
click at [602, 84] on link "Drop in" at bounding box center [609, 91] width 31 height 15
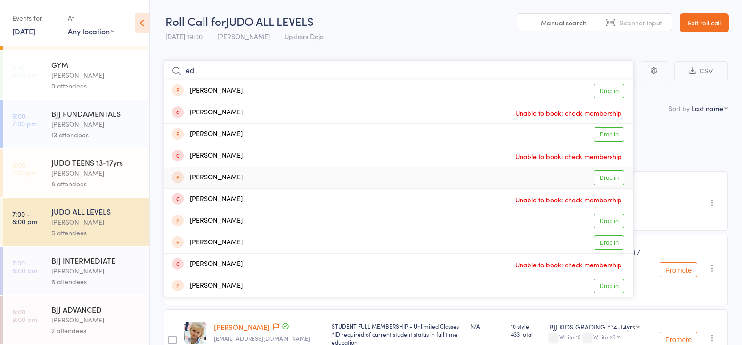
scroll to position [246, 0]
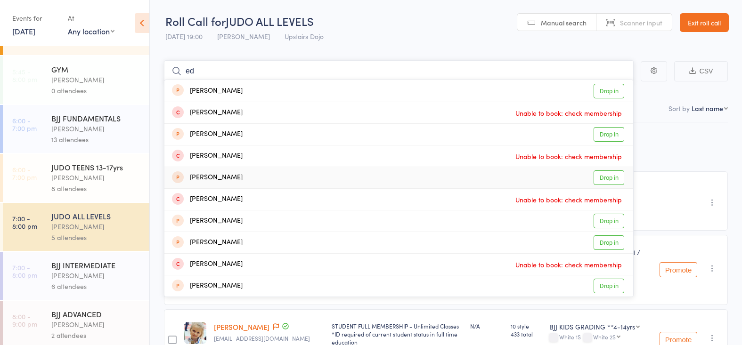
type input "ed"
click at [89, 139] on div "13 attendees" at bounding box center [96, 139] width 90 height 11
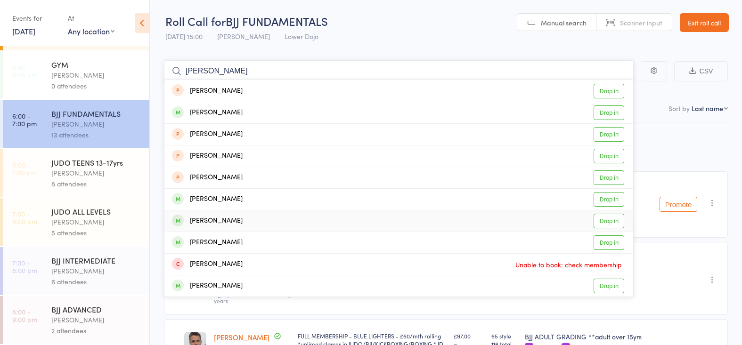
scroll to position [250, 0]
type input "g"
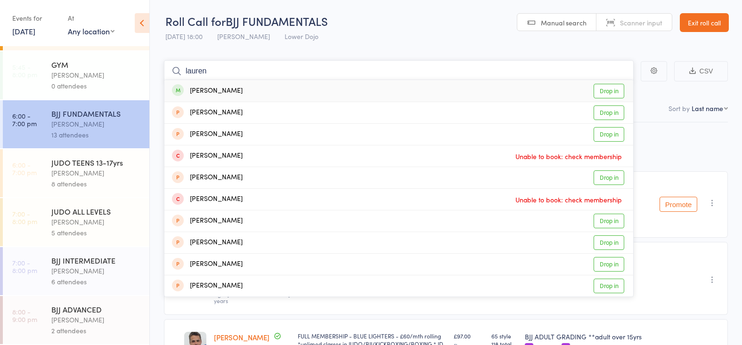
type input "lauren"
click at [606, 90] on link "Drop in" at bounding box center [609, 91] width 31 height 15
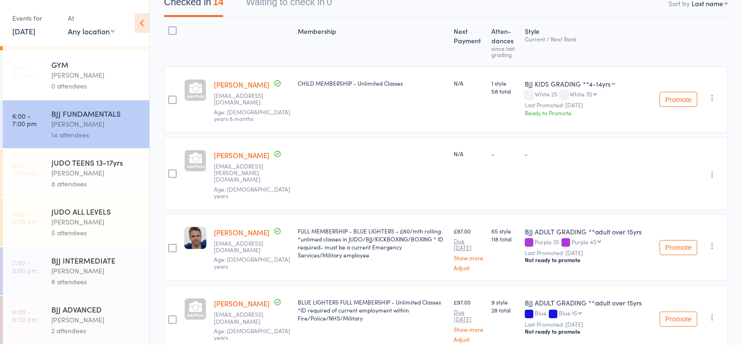
scroll to position [103, 0]
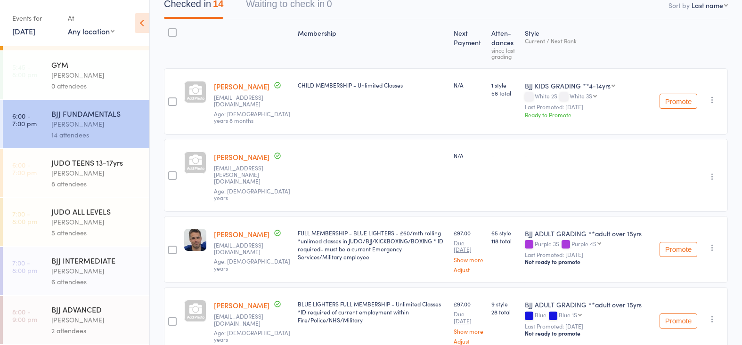
click at [86, 226] on div "[PERSON_NAME]" at bounding box center [96, 222] width 90 height 11
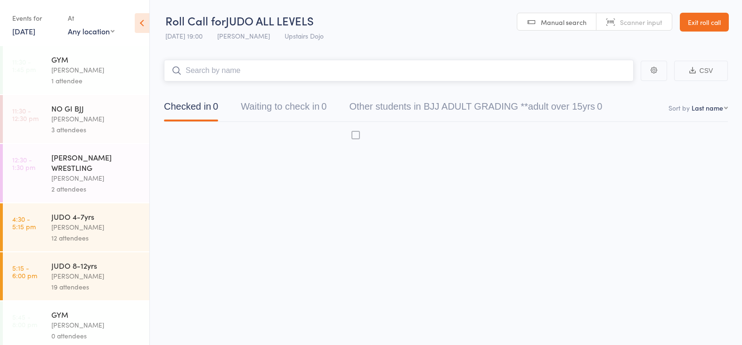
scroll to position [0, 0]
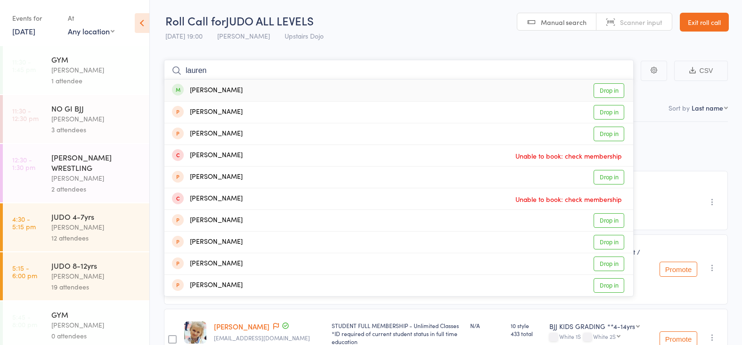
type input "lauren"
click at [607, 90] on link "Drop in" at bounding box center [609, 90] width 31 height 15
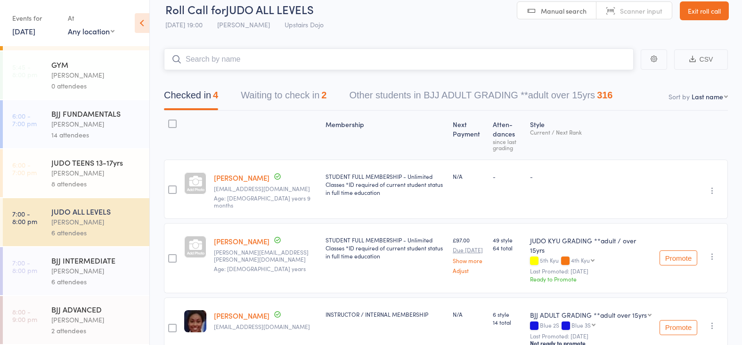
scroll to position [250, 0]
click at [85, 168] on div "[PERSON_NAME]" at bounding box center [96, 173] width 90 height 11
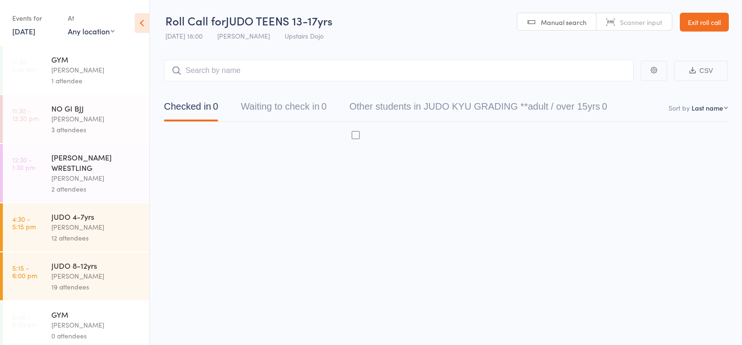
scroll to position [0, 0]
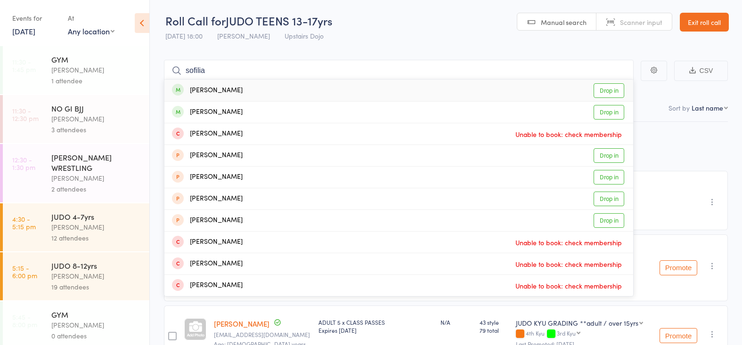
type input "sofilia"
drag, startPoint x: 603, startPoint y: 90, endPoint x: 543, endPoint y: 97, distance: 60.2
click at [602, 90] on link "Drop in" at bounding box center [609, 90] width 31 height 15
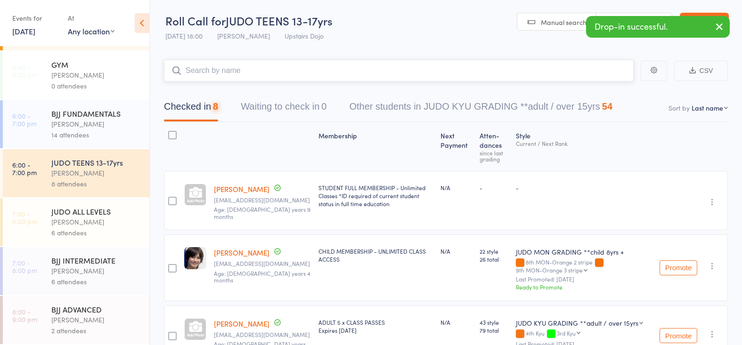
scroll to position [250, 0]
click at [74, 216] on div "JUDO ALL LEVELS" at bounding box center [96, 211] width 90 height 10
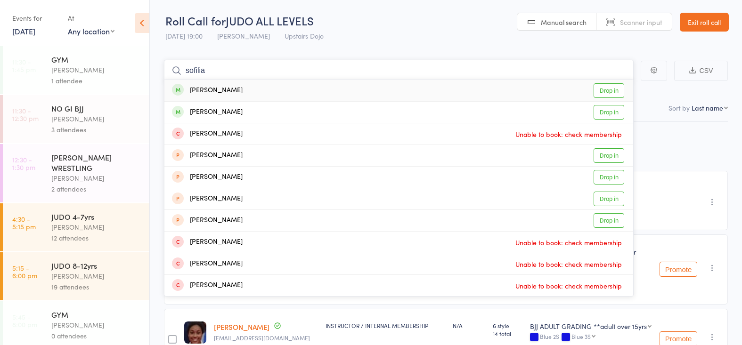
type input "sofilia"
click at [612, 92] on link "Drop in" at bounding box center [609, 90] width 31 height 15
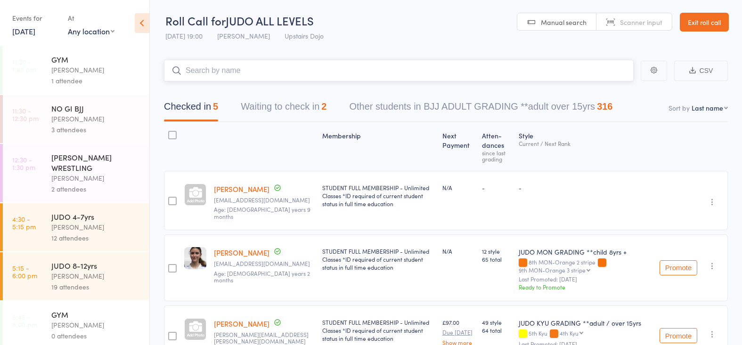
click at [265, 102] on button "Waiting to check in 2" at bounding box center [284, 109] width 86 height 25
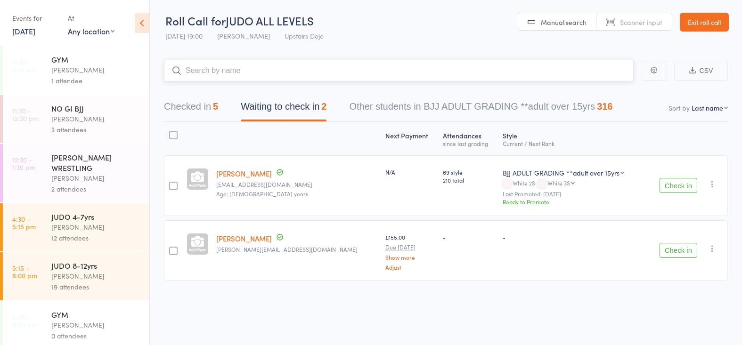
click at [215, 105] on div "5" at bounding box center [215, 106] width 5 height 10
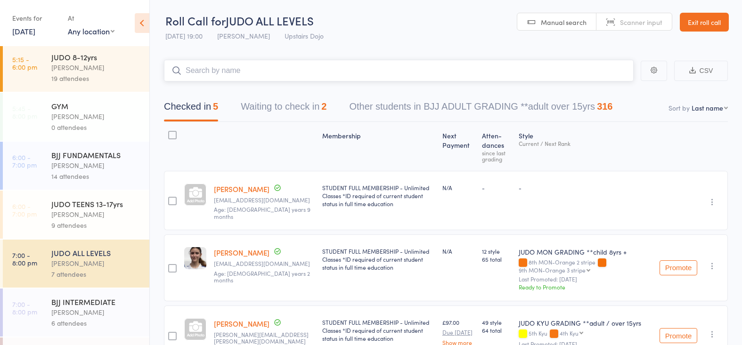
scroll to position [250, 0]
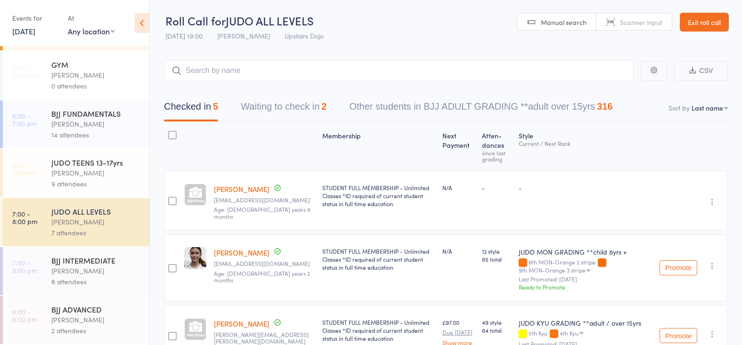
click at [90, 124] on div "[PERSON_NAME]" at bounding box center [96, 124] width 90 height 11
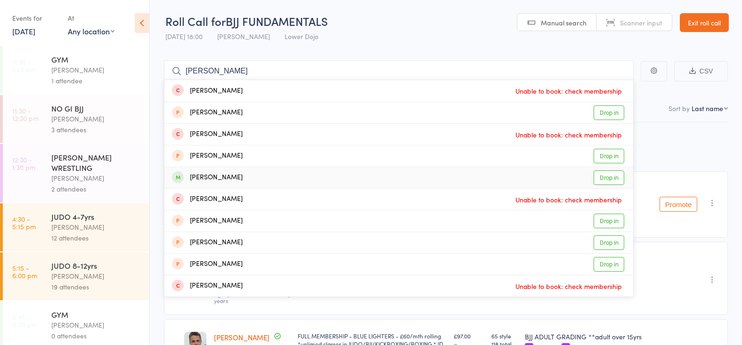
type input "[PERSON_NAME]"
click at [611, 173] on link "Drop in" at bounding box center [609, 178] width 31 height 15
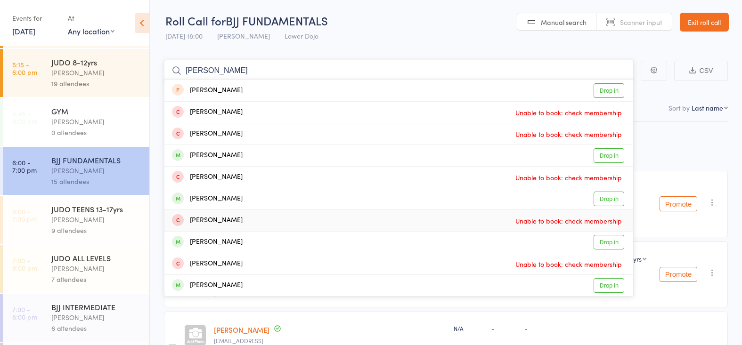
scroll to position [204, 0]
type input "[PERSON_NAME]"
click at [84, 223] on div "[PERSON_NAME]" at bounding box center [96, 219] width 90 height 11
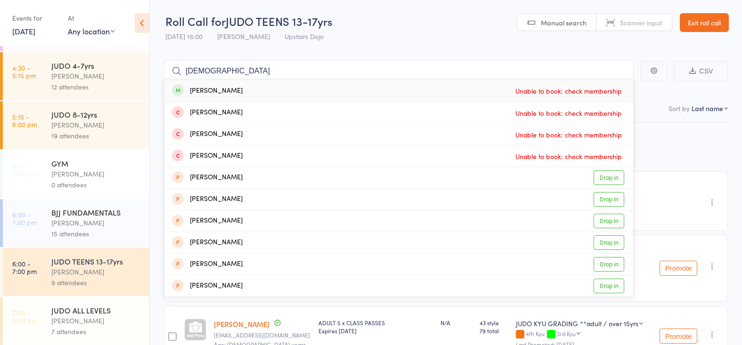
scroll to position [150, 0]
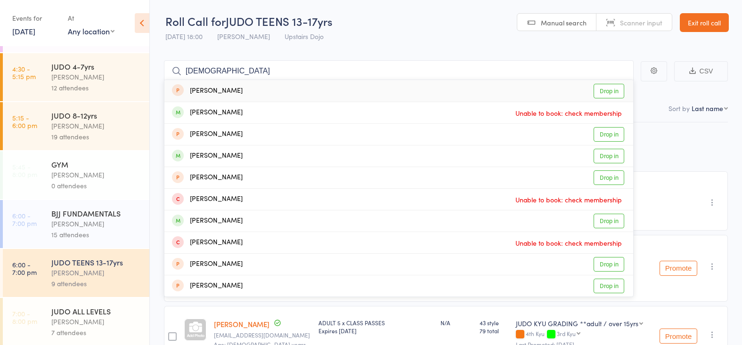
type input "[DEMOGRAPHIC_DATA]"
click at [99, 129] on div "[PERSON_NAME]" at bounding box center [96, 126] width 90 height 11
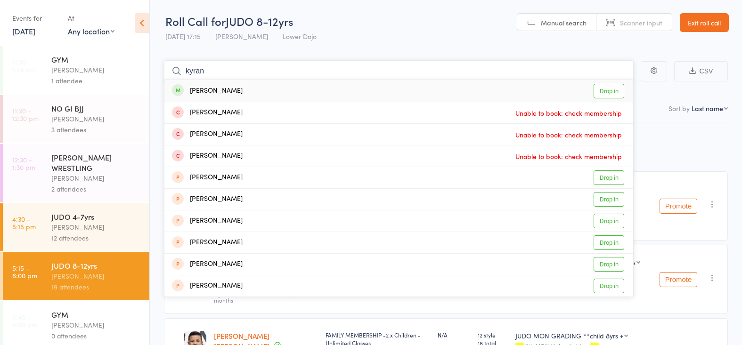
type input "[DEMOGRAPHIC_DATA]"
drag, startPoint x: 172, startPoint y: 51, endPoint x: 613, endPoint y: 90, distance: 442.9
click at [613, 90] on link "Drop in" at bounding box center [609, 91] width 31 height 15
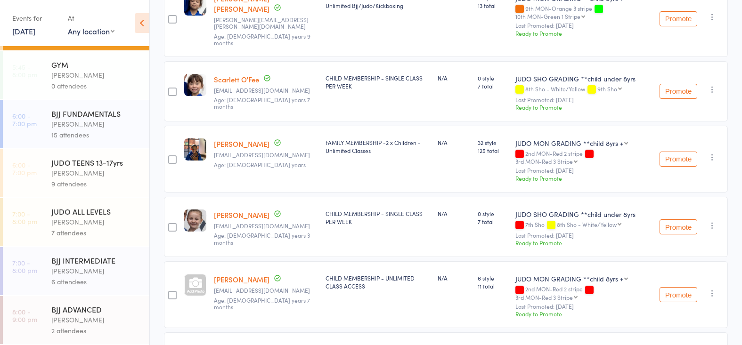
scroll to position [950, 0]
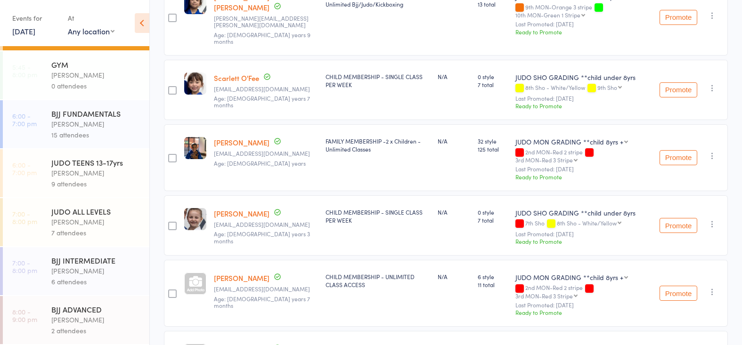
click at [67, 179] on div "9 attendees" at bounding box center [96, 184] width 90 height 11
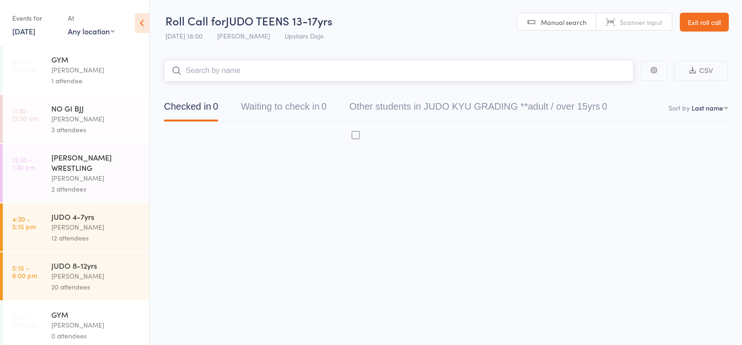
scroll to position [0, 0]
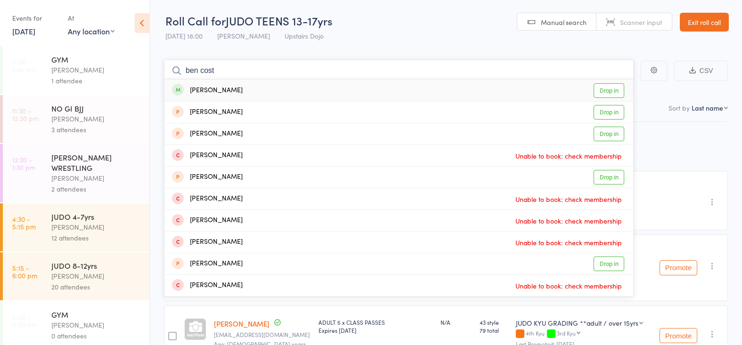
type input "ben cost"
click at [608, 87] on link "Drop in" at bounding box center [609, 90] width 31 height 15
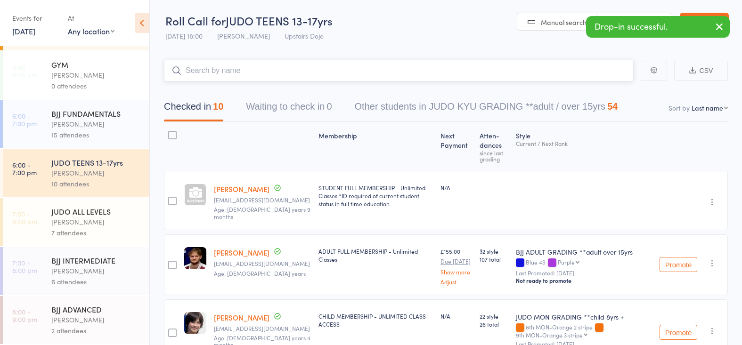
scroll to position [250, 0]
click at [85, 229] on div "7 attendees" at bounding box center [96, 233] width 90 height 11
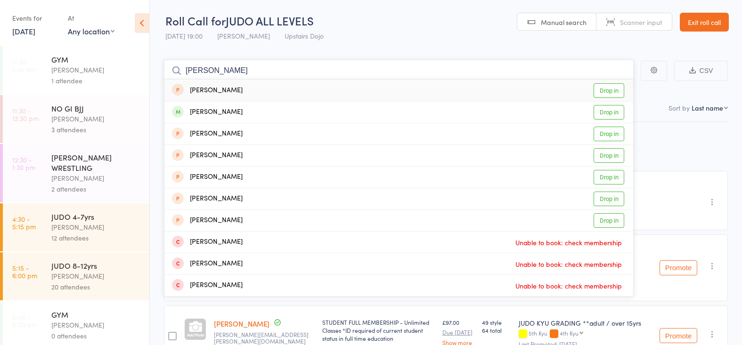
type input "[PERSON_NAME]"
drag, startPoint x: 244, startPoint y: 82, endPoint x: 596, endPoint y: 111, distance: 352.8
click at [596, 111] on link "Drop in" at bounding box center [609, 112] width 31 height 15
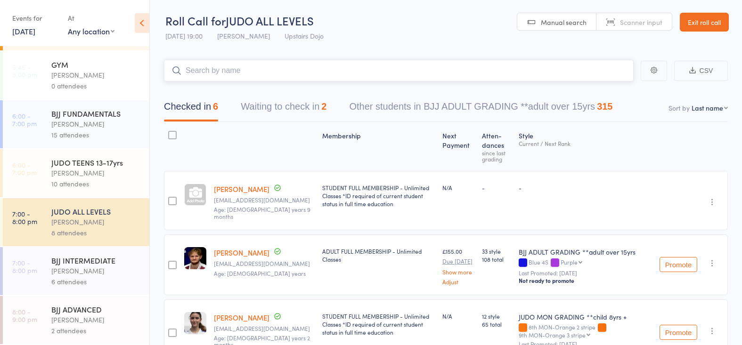
scroll to position [250, 0]
click at [89, 177] on div "[PERSON_NAME]" at bounding box center [96, 173] width 90 height 11
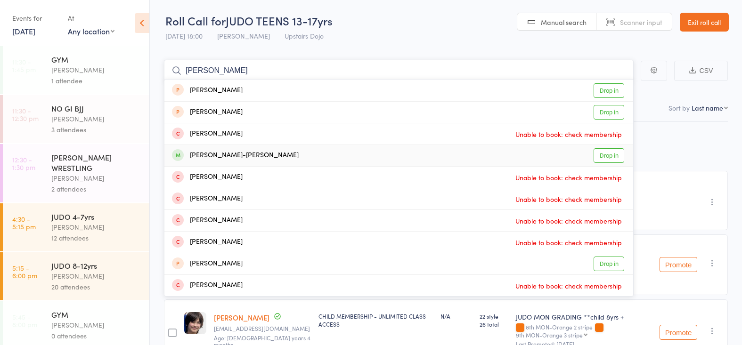
type input "[PERSON_NAME]"
click at [608, 151] on link "Drop in" at bounding box center [609, 155] width 31 height 15
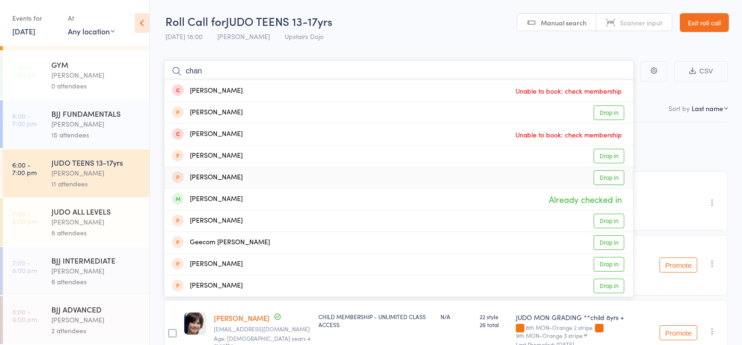
type input "chan"
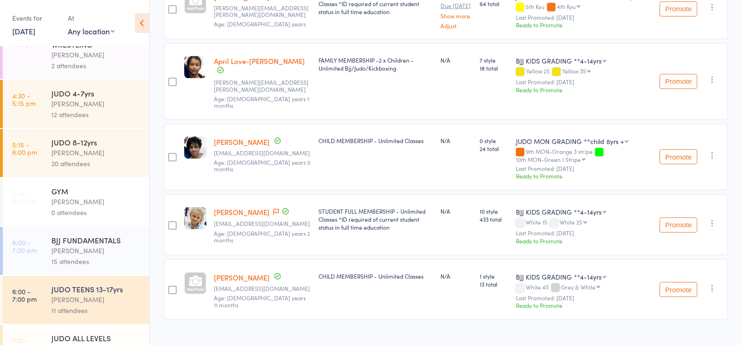
scroll to position [126, 0]
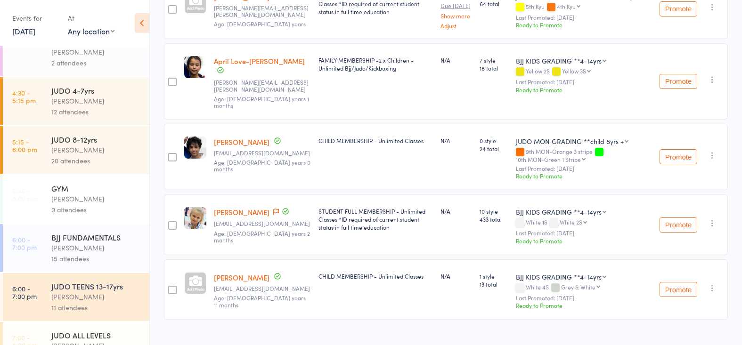
click at [85, 258] on div "15 attendees" at bounding box center [96, 259] width 90 height 11
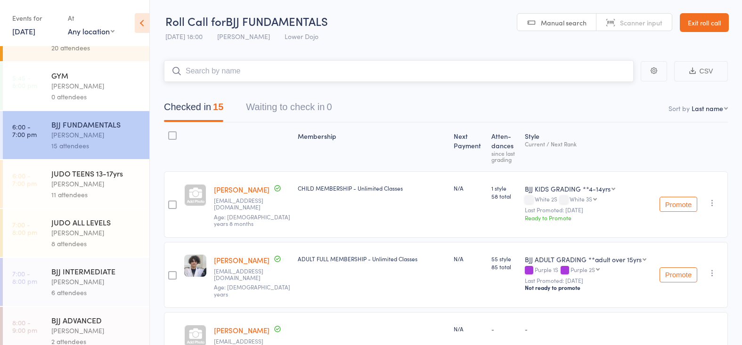
scroll to position [241, 0]
click at [91, 268] on div "BJJ INTERMEDIATE" at bounding box center [96, 270] width 90 height 10
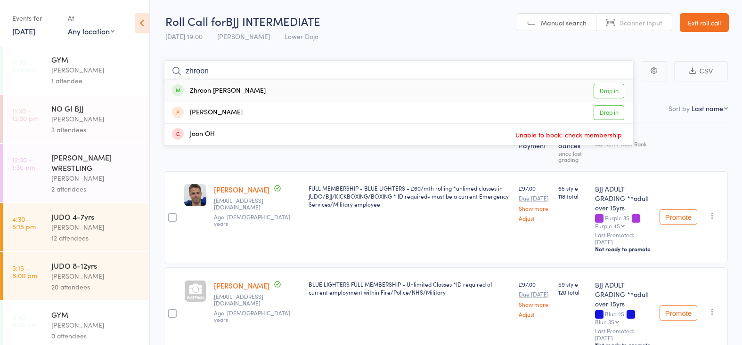
type input "zhroon"
click at [618, 84] on link "Drop in" at bounding box center [609, 91] width 31 height 15
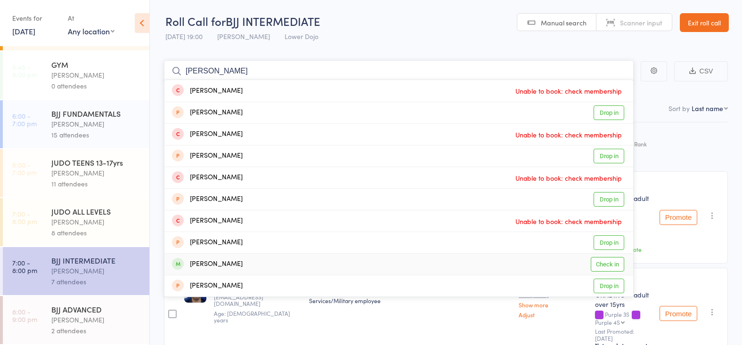
type input "[PERSON_NAME]"
click at [608, 263] on link "Check in" at bounding box center [607, 264] width 33 height 15
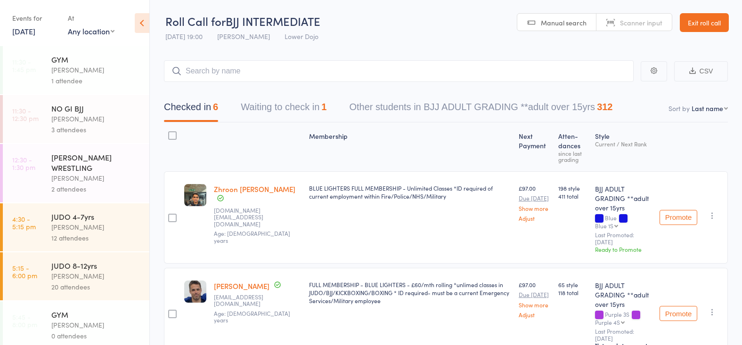
click at [102, 226] on div "[PERSON_NAME]" at bounding box center [96, 227] width 90 height 11
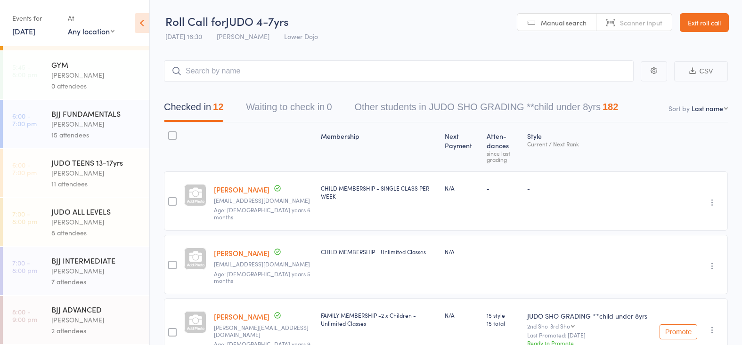
scroll to position [250, 0]
click at [80, 173] on div "[PERSON_NAME]" at bounding box center [96, 173] width 90 height 11
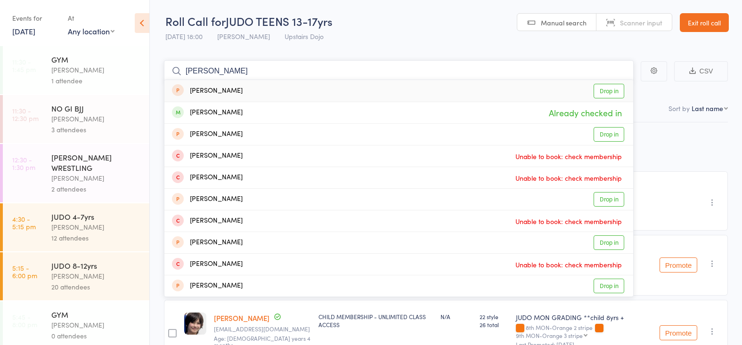
type input "[PERSON_NAME]"
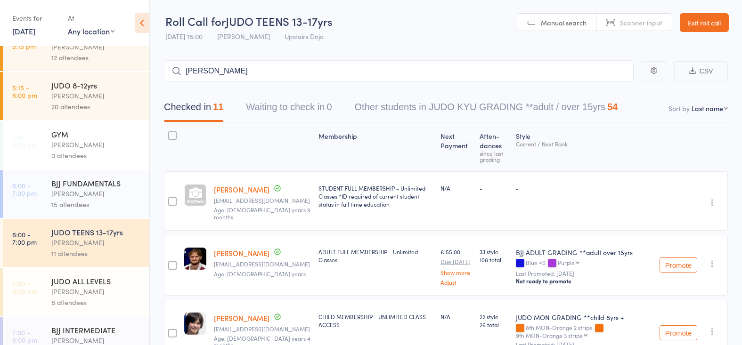
scroll to position [185, 0]
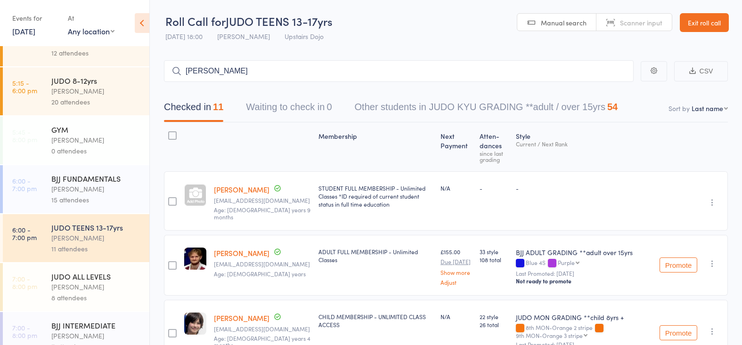
click at [85, 283] on div "[PERSON_NAME]" at bounding box center [96, 287] width 90 height 11
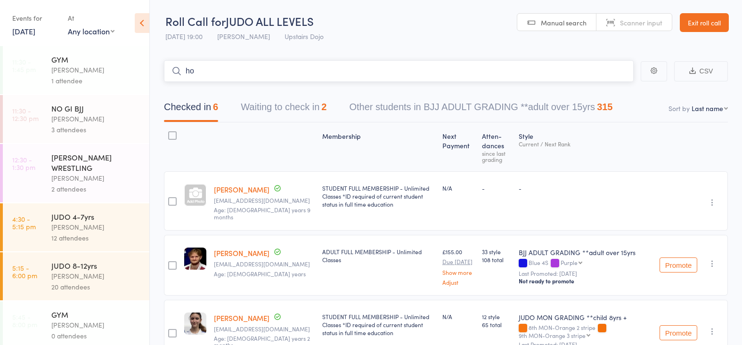
type input "h"
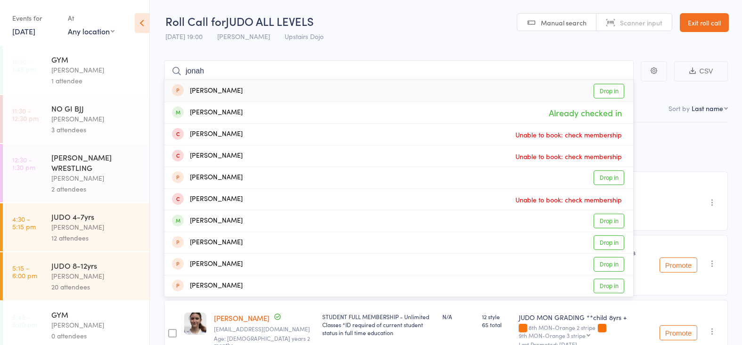
click at [360, 41] on header "Roll Call for JUDO ALL LEVELS [DATE] 19:00 [PERSON_NAME] Upstairs Dojo Manual s…" at bounding box center [446, 23] width 592 height 46
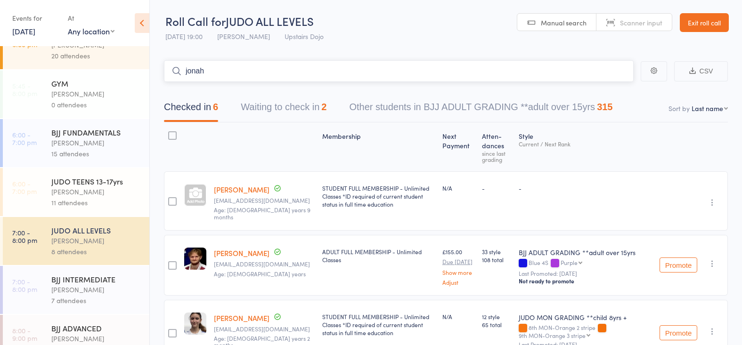
click at [307, 74] on input "jonah" at bounding box center [399, 71] width 470 height 22
type input "j"
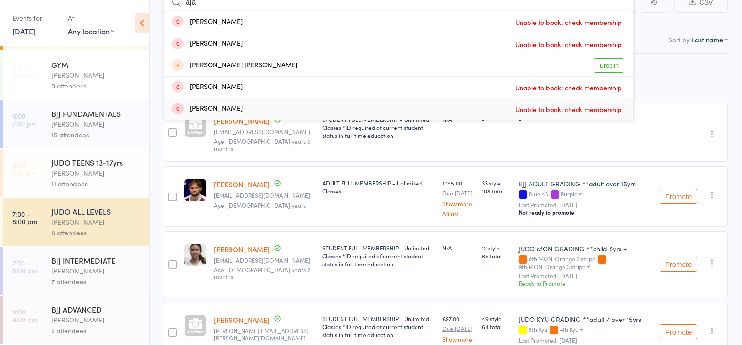
scroll to position [250, 0]
type input "aja"
click at [74, 108] on div "BJJ FUNDAMENTALS [PERSON_NAME] 15 attendees" at bounding box center [100, 124] width 98 height 48
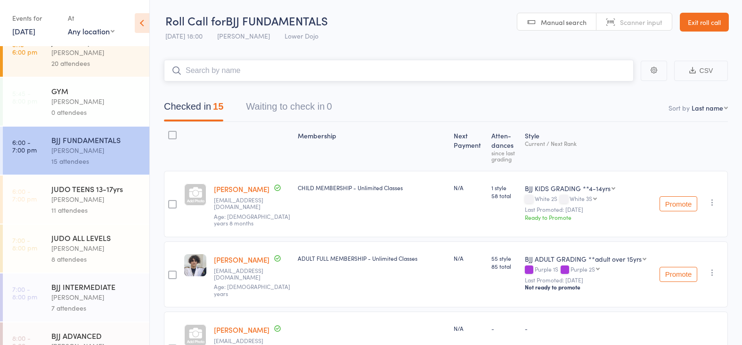
scroll to position [227, 0]
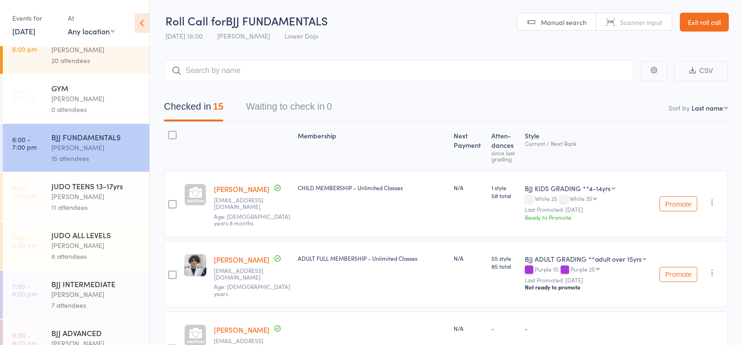
click at [68, 294] on div "[PERSON_NAME]" at bounding box center [96, 294] width 90 height 11
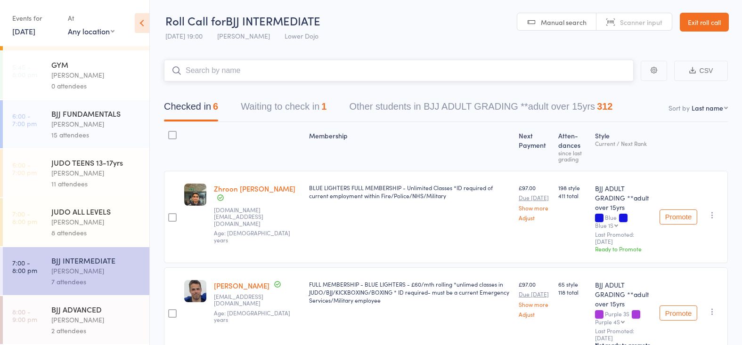
scroll to position [250, 0]
click at [74, 215] on div "JUDO ALL LEVELS" at bounding box center [96, 211] width 90 height 10
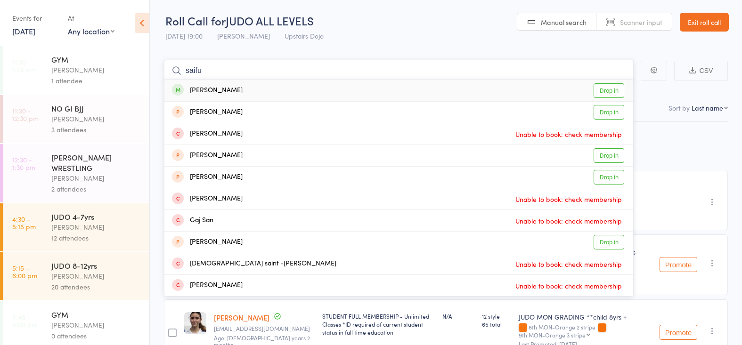
type input "saifu"
click at [609, 90] on link "Drop in" at bounding box center [609, 90] width 31 height 15
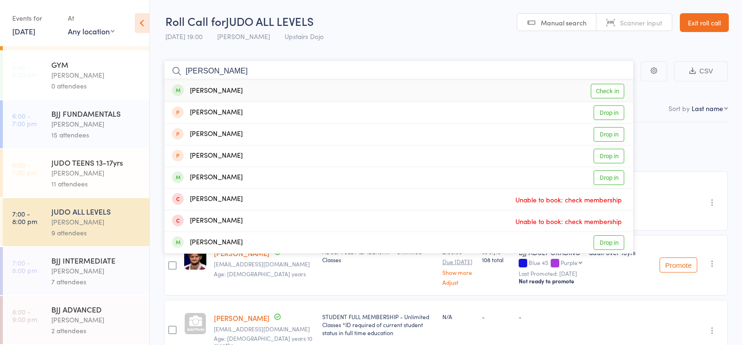
type input "[PERSON_NAME]"
click at [601, 90] on link "Check in" at bounding box center [607, 91] width 33 height 15
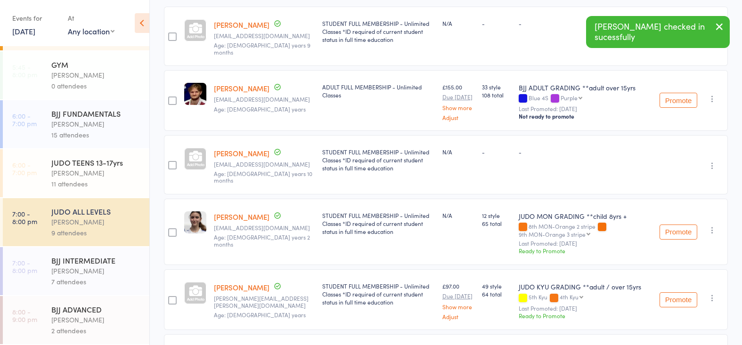
scroll to position [166, 0]
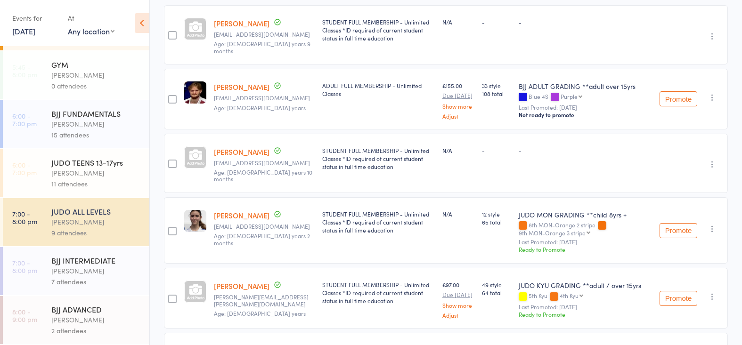
click at [106, 208] on div "JUDO ALL LEVELS" at bounding box center [96, 211] width 90 height 10
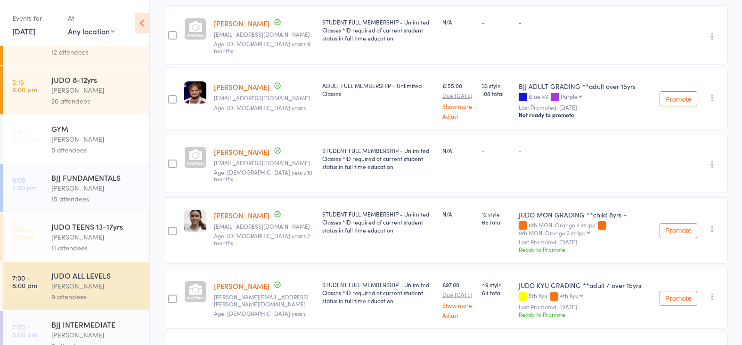
scroll to position [181, 0]
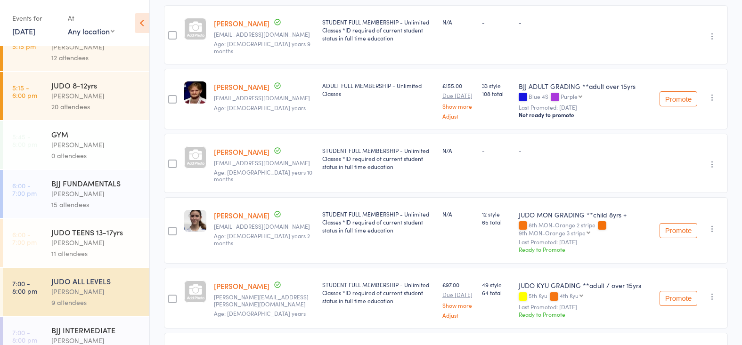
click at [87, 246] on div "[PERSON_NAME]" at bounding box center [96, 243] width 90 height 11
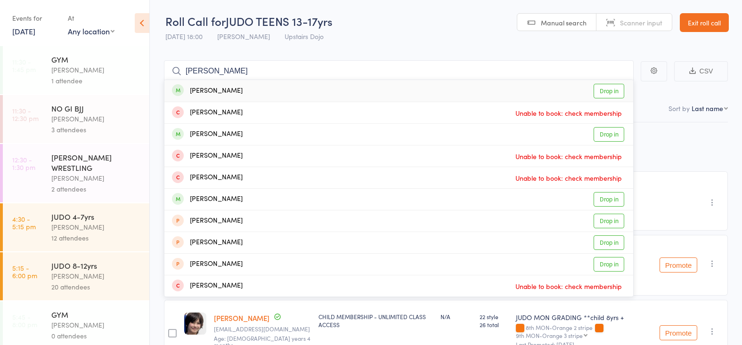
type input "[PERSON_NAME]"
click at [612, 89] on link "Drop in" at bounding box center [609, 91] width 31 height 15
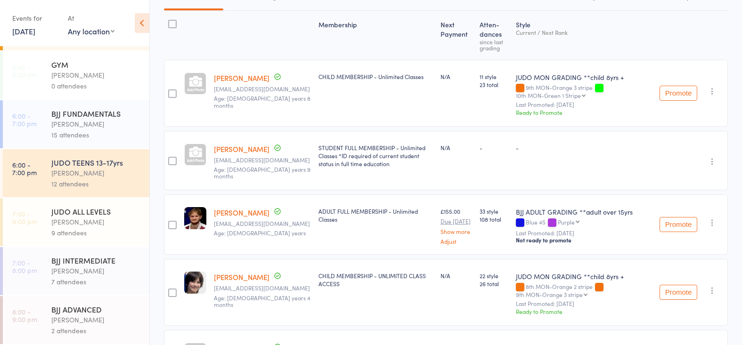
scroll to position [111, 0]
click at [101, 275] on div "[PERSON_NAME]" at bounding box center [96, 271] width 90 height 11
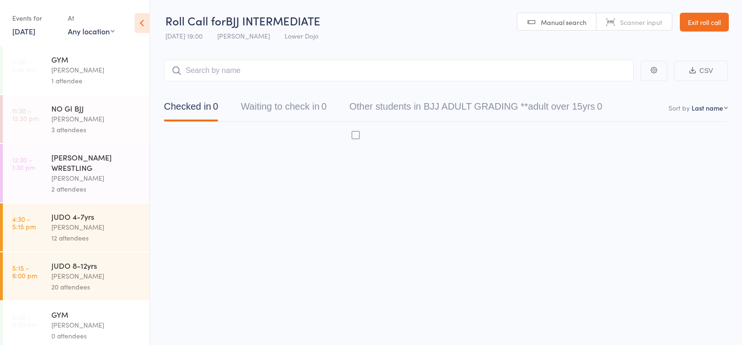
scroll to position [0, 0]
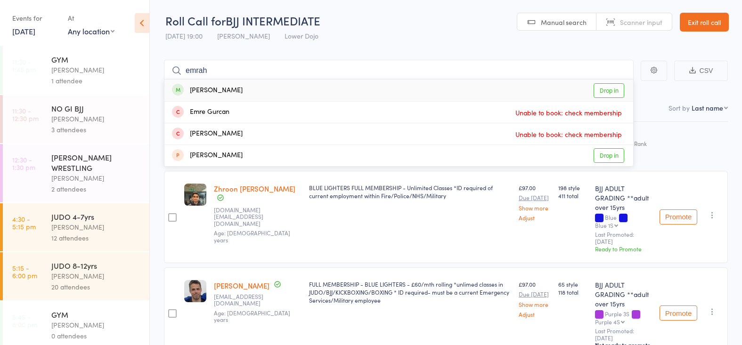
type input "emrah"
click at [612, 87] on link "Drop in" at bounding box center [609, 90] width 31 height 15
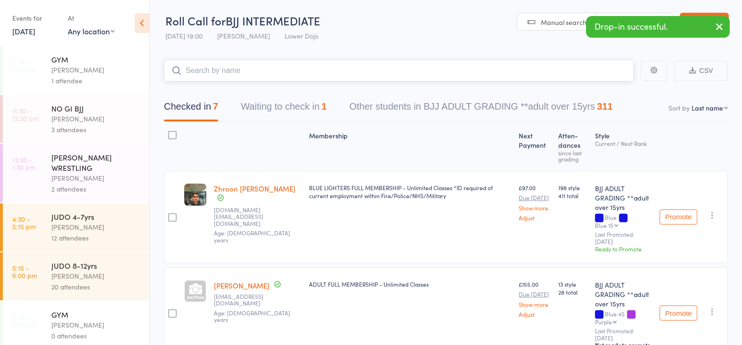
click at [302, 109] on button "Waiting to check in 1" at bounding box center [284, 109] width 86 height 25
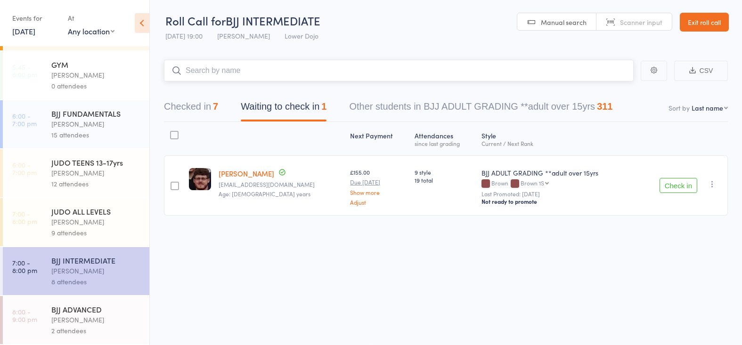
scroll to position [250, 0]
click at [105, 171] on div "[PERSON_NAME]" at bounding box center [96, 173] width 90 height 11
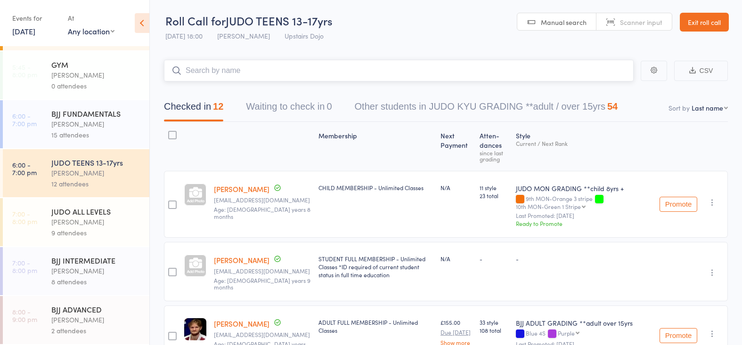
scroll to position [250, 0]
click at [464, 2] on header "Roll Call for JUDO TEENS 13-17yrs [DATE] 18:00 [PERSON_NAME] Upstairs Dojo Manu…" at bounding box center [446, 23] width 592 height 46
